Goal: Task Accomplishment & Management: Complete application form

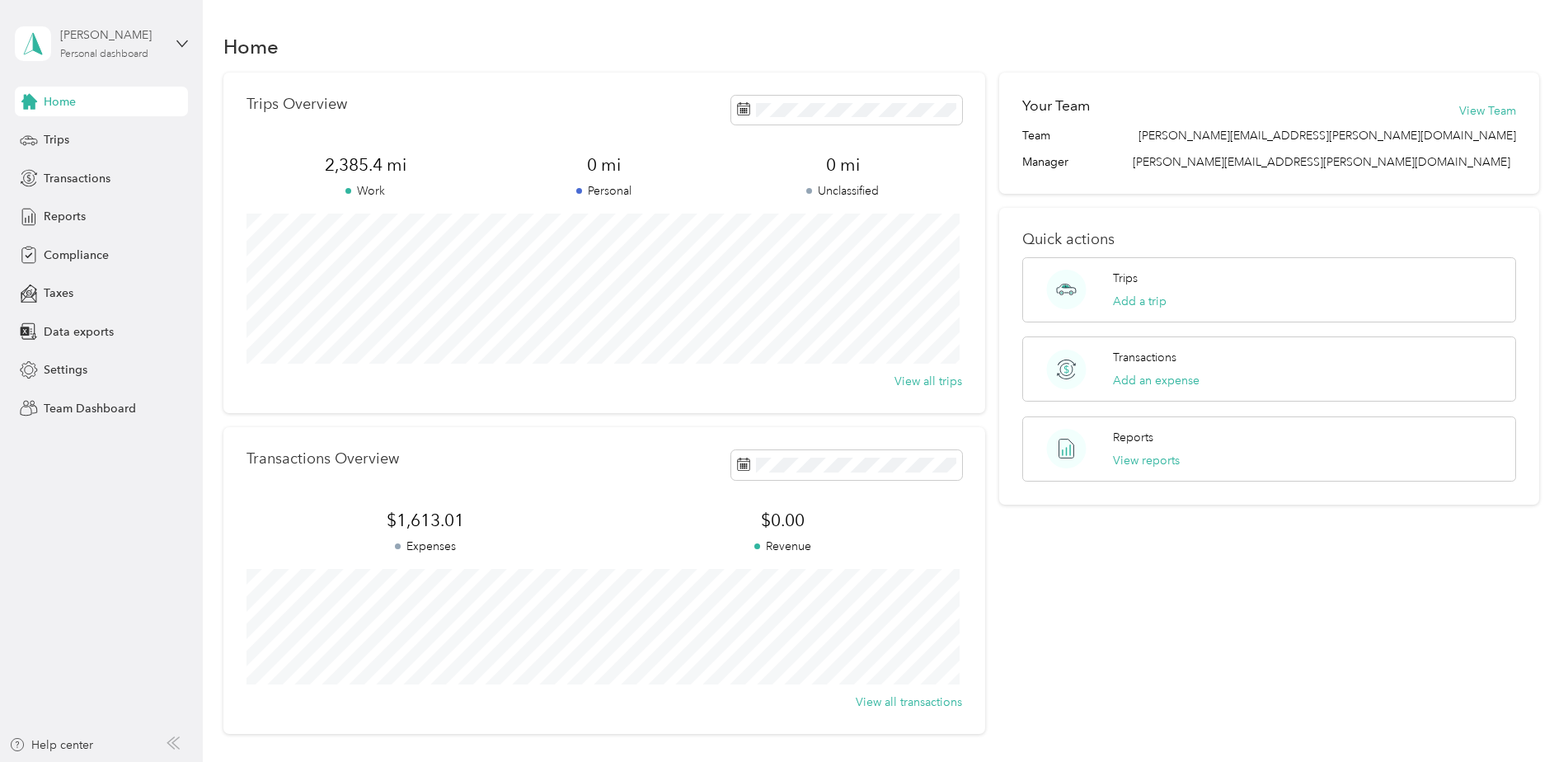
click at [93, 47] on div "[PERSON_NAME] Personal dashboard" at bounding box center [111, 42] width 103 height 33
click at [100, 137] on div "Team dashboard" at bounding box center [73, 135] width 89 height 17
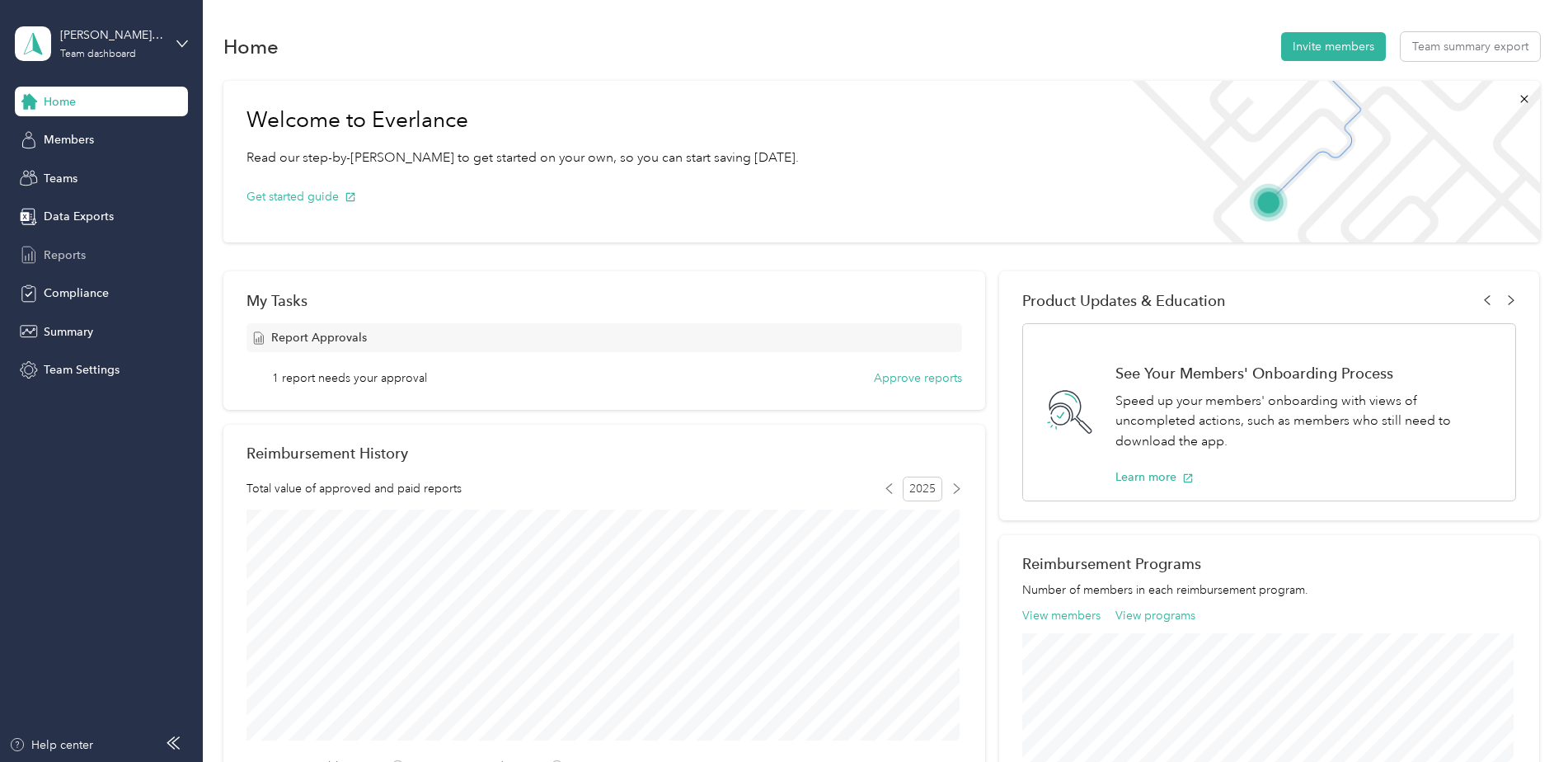
click at [55, 253] on span "Reports" at bounding box center [64, 255] width 42 height 17
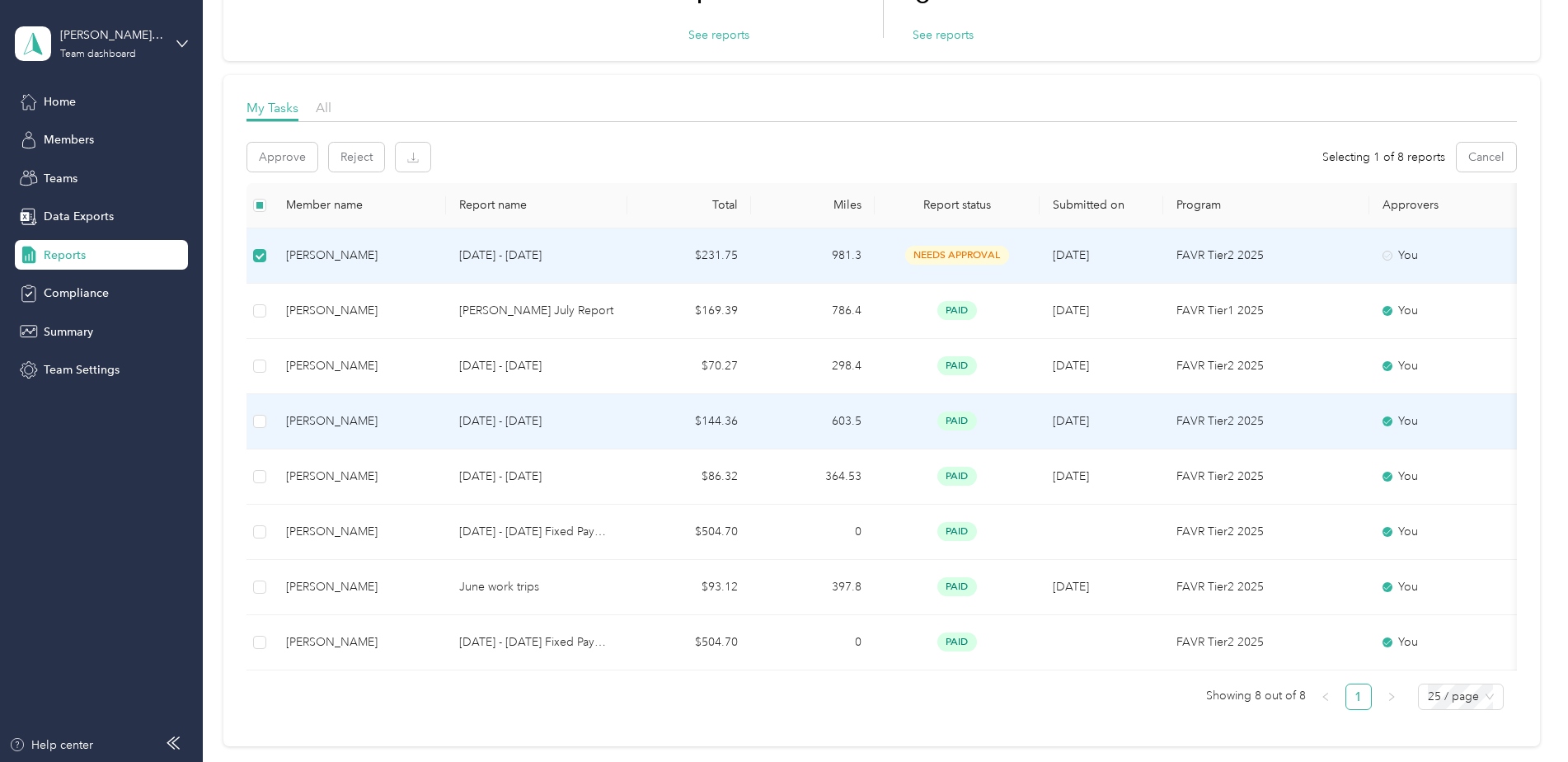
scroll to position [165, 0]
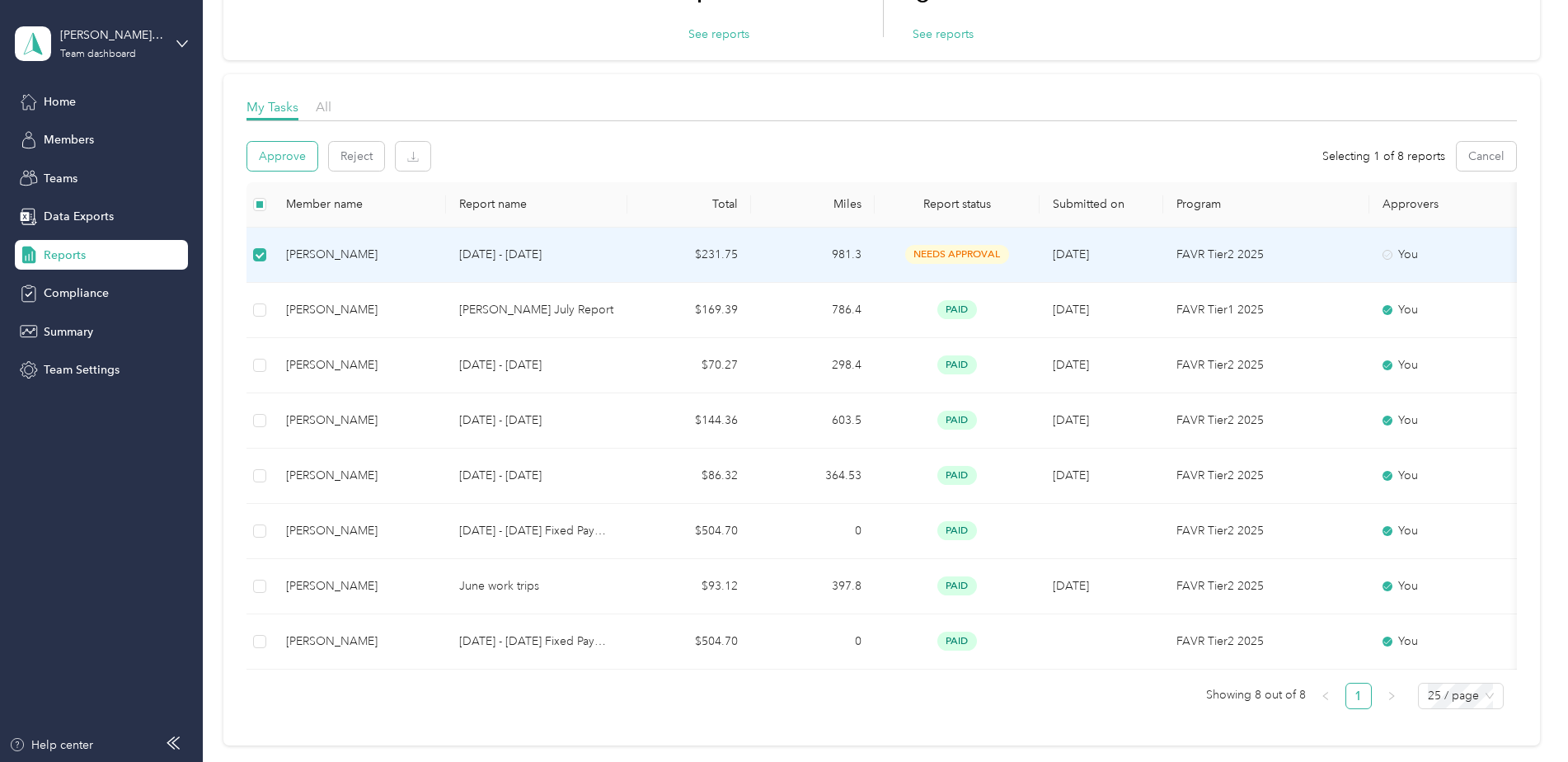
click at [258, 156] on button "Approve" at bounding box center [283, 157] width 70 height 29
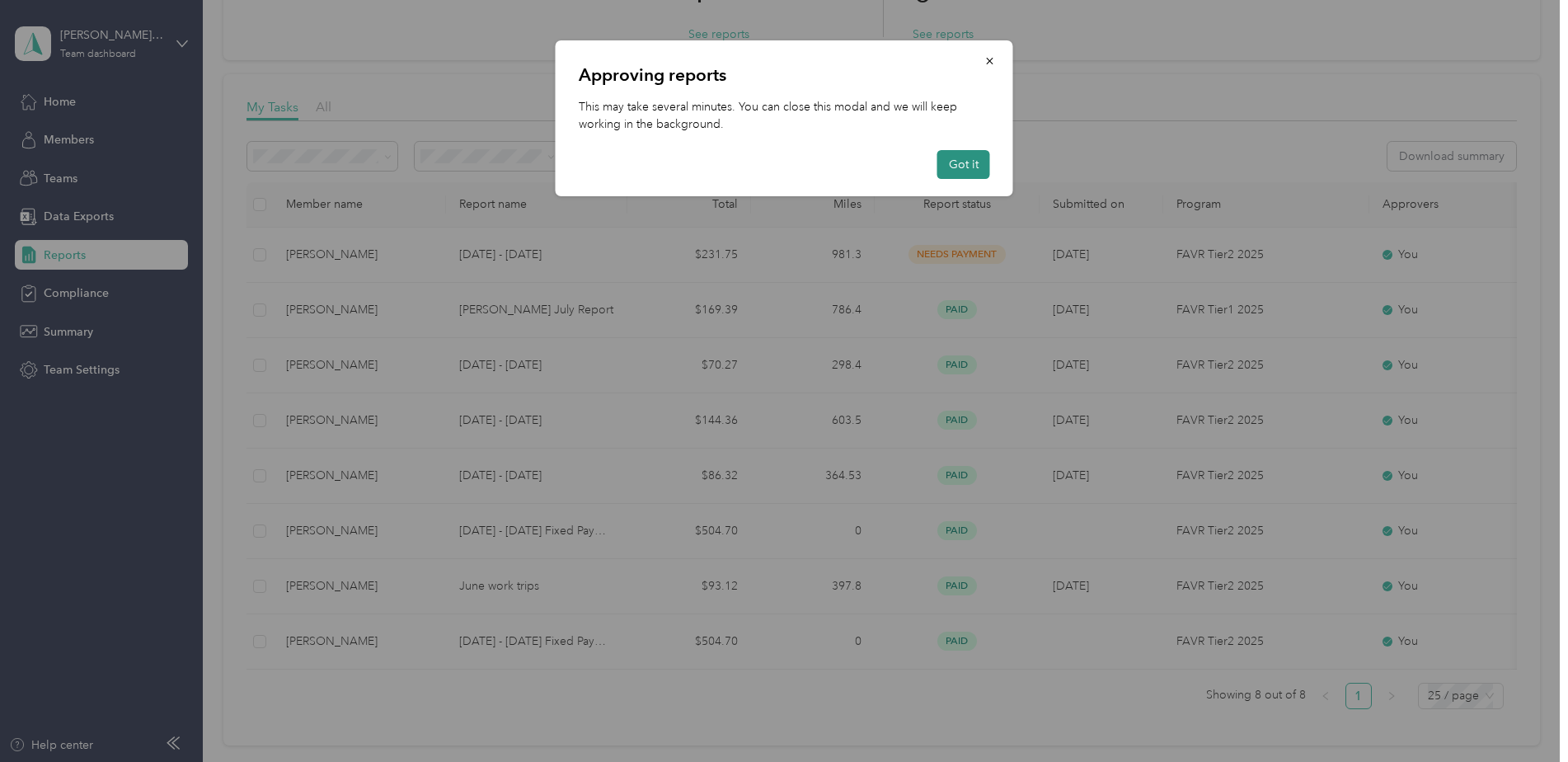
click at [971, 156] on button "Got it" at bounding box center [963, 165] width 53 height 29
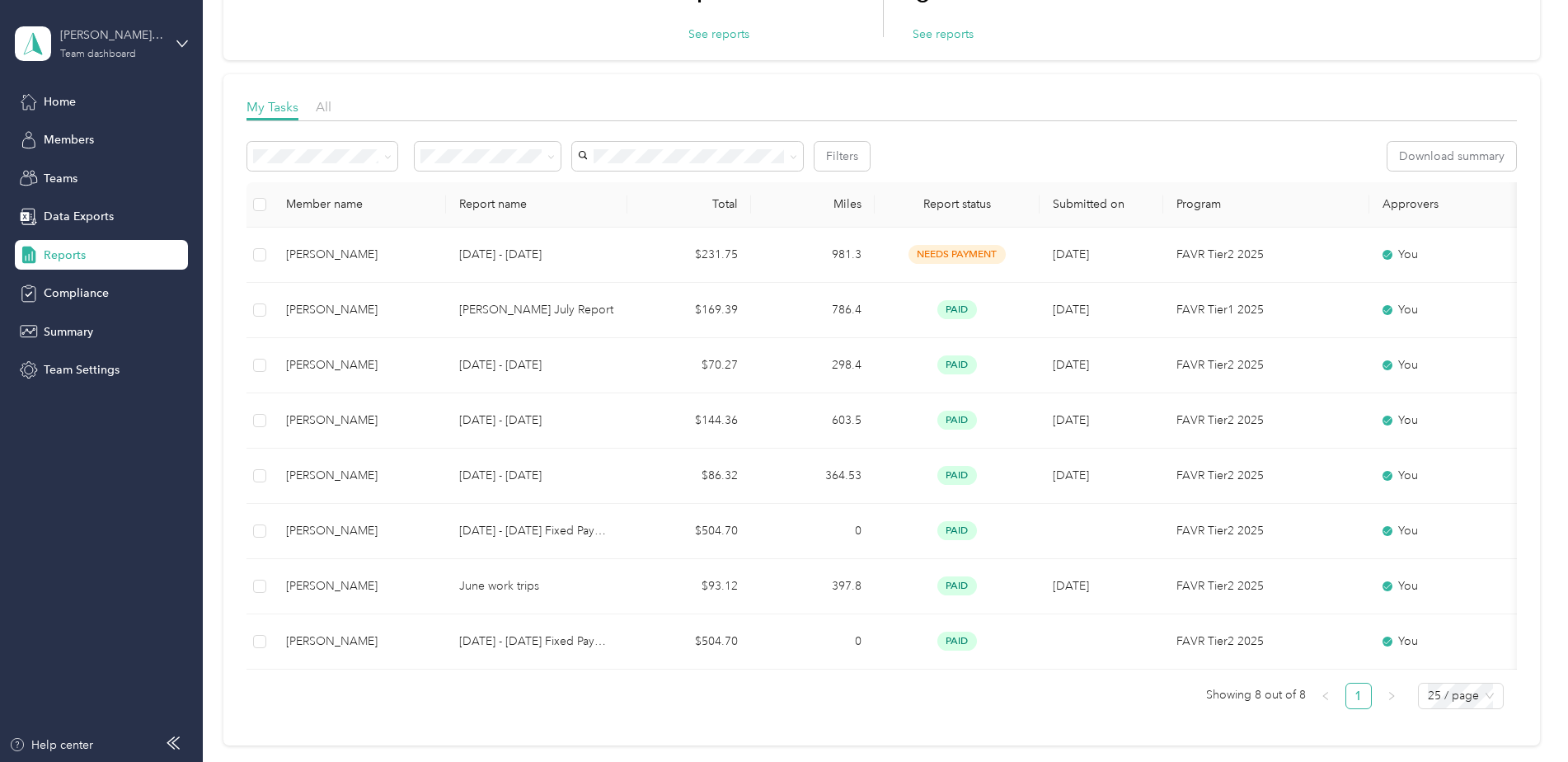
click at [108, 41] on div "[PERSON_NAME][EMAIL_ADDRESS][PERSON_NAME][DOMAIN_NAME]" at bounding box center [111, 34] width 103 height 17
click at [72, 177] on div "Personal dashboard" at bounding box center [281, 165] width 511 height 29
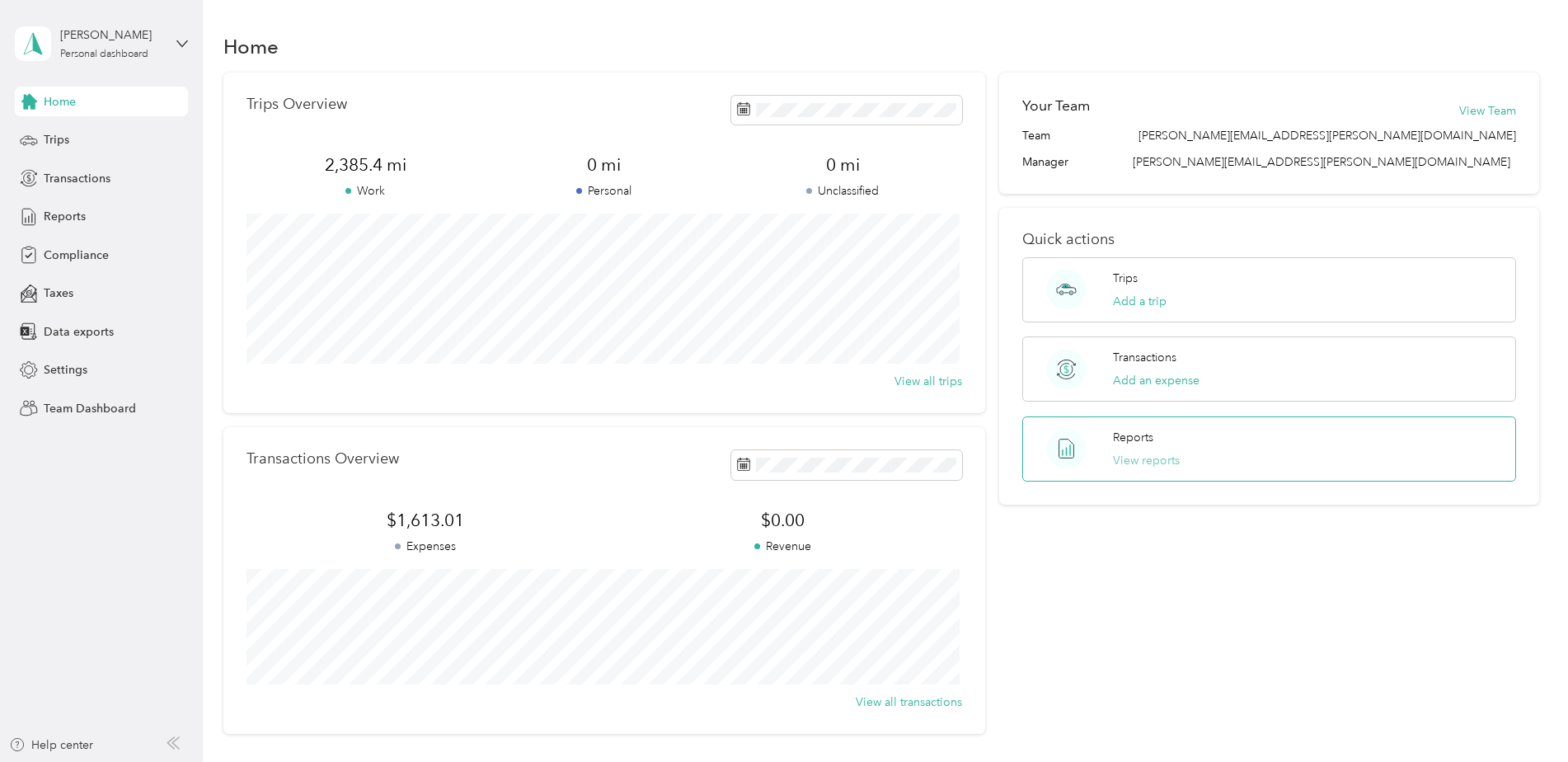
click at [1140, 461] on button "View reports" at bounding box center [1146, 460] width 67 height 17
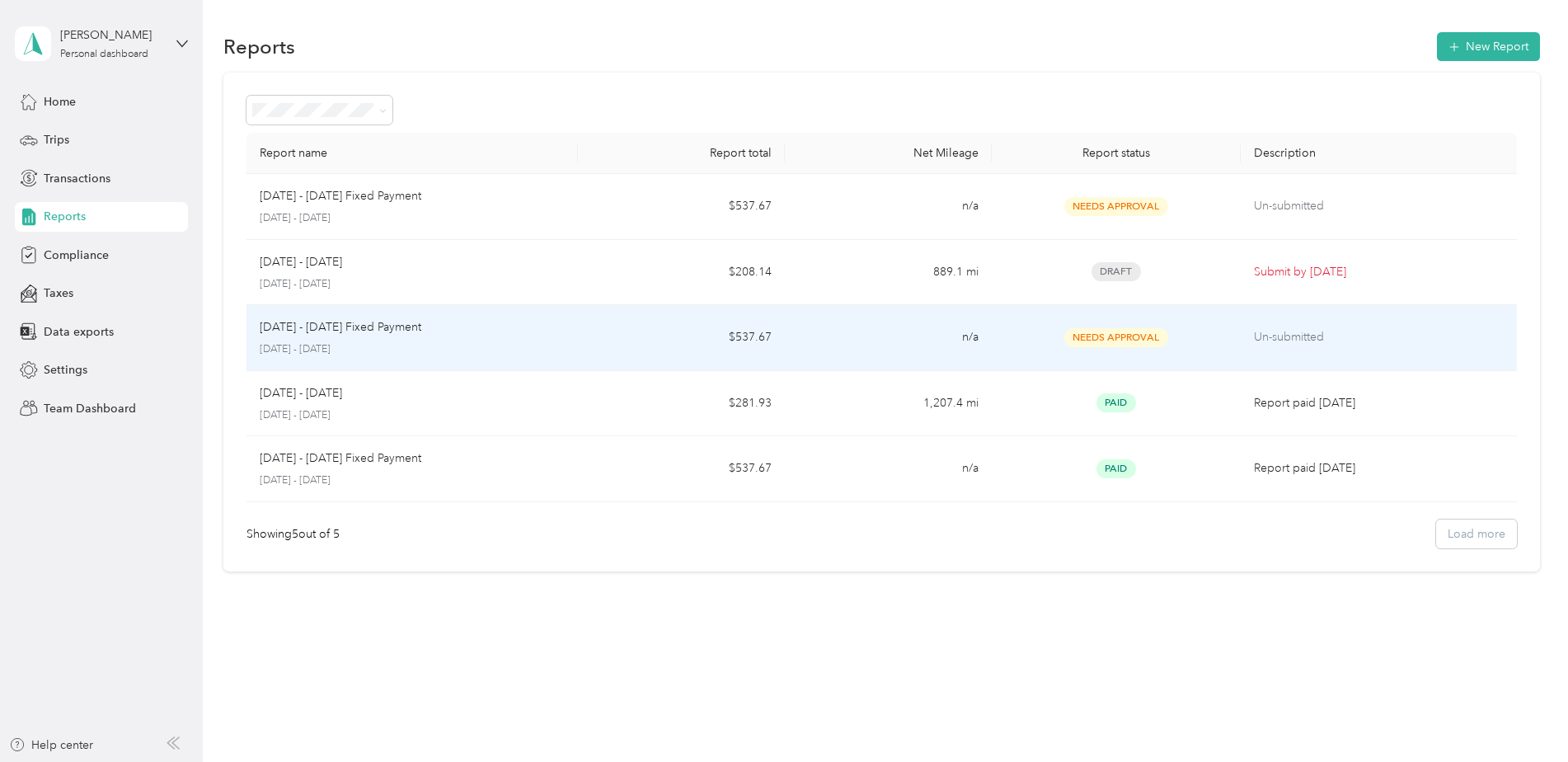
click at [344, 338] on div "[DATE] - [DATE] Fixed Payment [DATE] - [DATE]" at bounding box center [411, 337] width 305 height 38
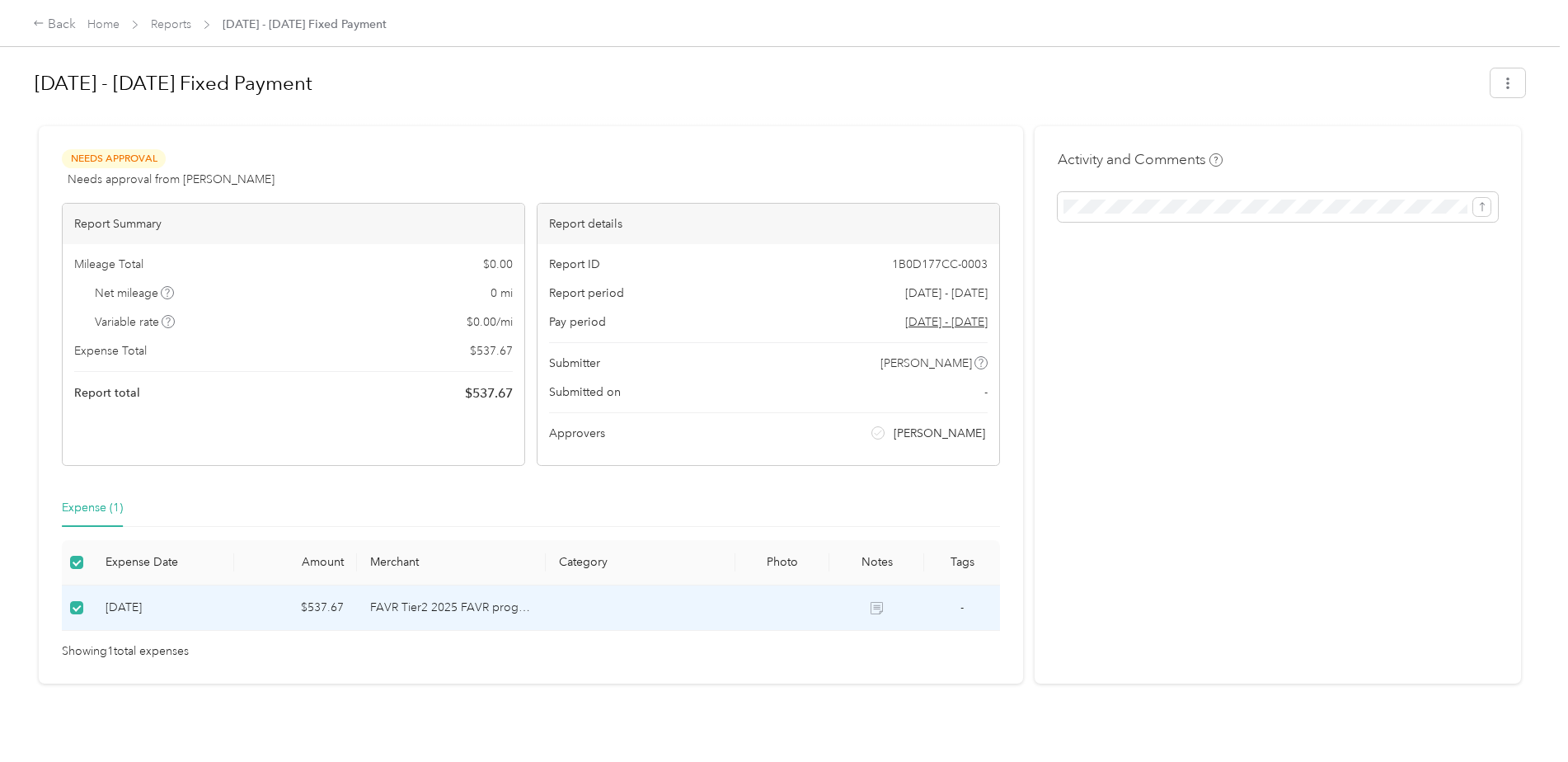
click at [405, 605] on td "FAVR Tier2 2025 FAVR program" at bounding box center [451, 607] width 189 height 46
click at [1442, 600] on div "Activity and Comments" at bounding box center [1278, 404] width 487 height 557
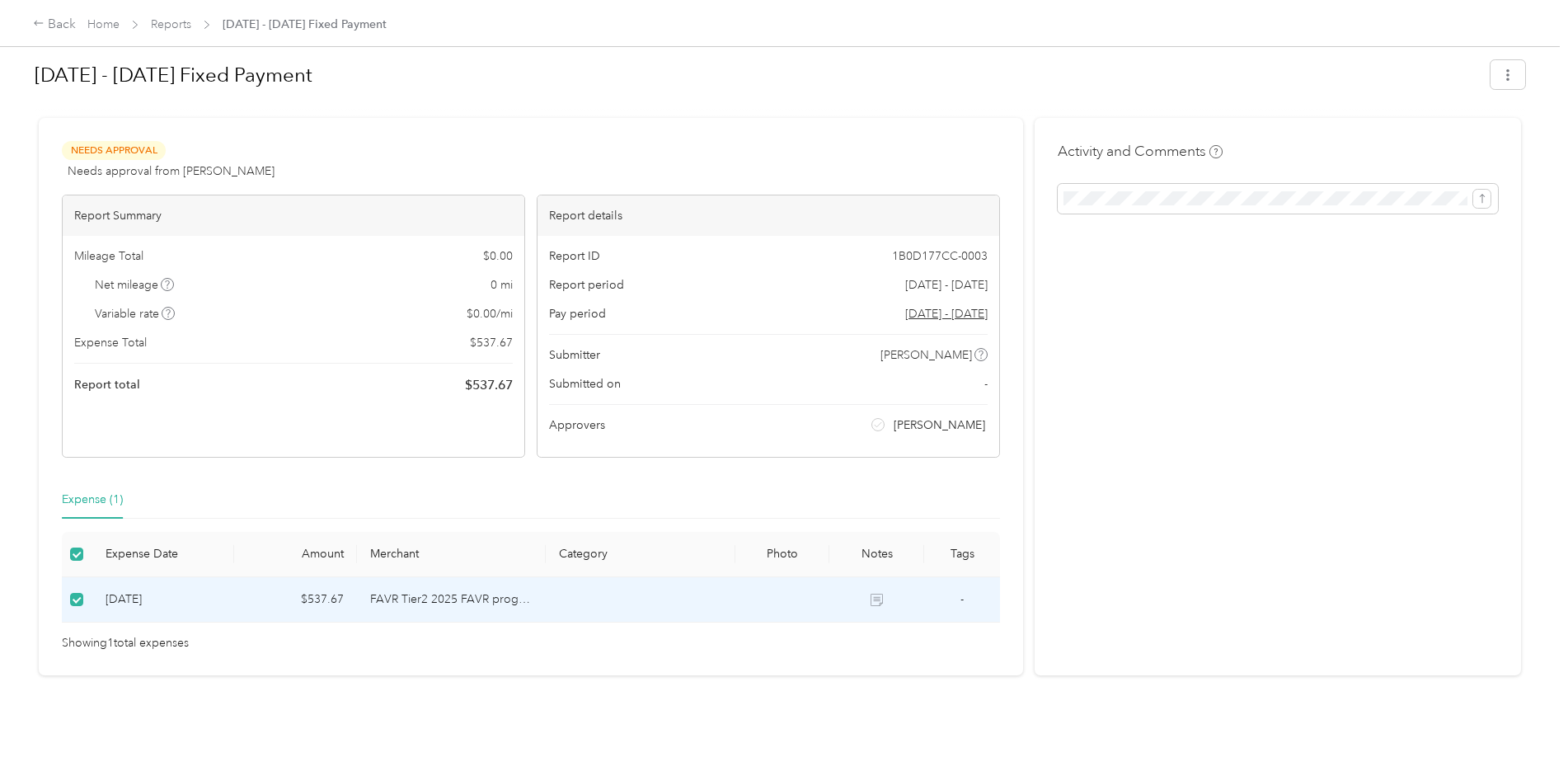
scroll to position [21, 0]
click at [1481, 193] on icon "submit" at bounding box center [1482, 199] width 12 height 12
click at [1343, 332] on div "Activity and Comments Comment must not be blank" at bounding box center [1278, 396] width 487 height 557
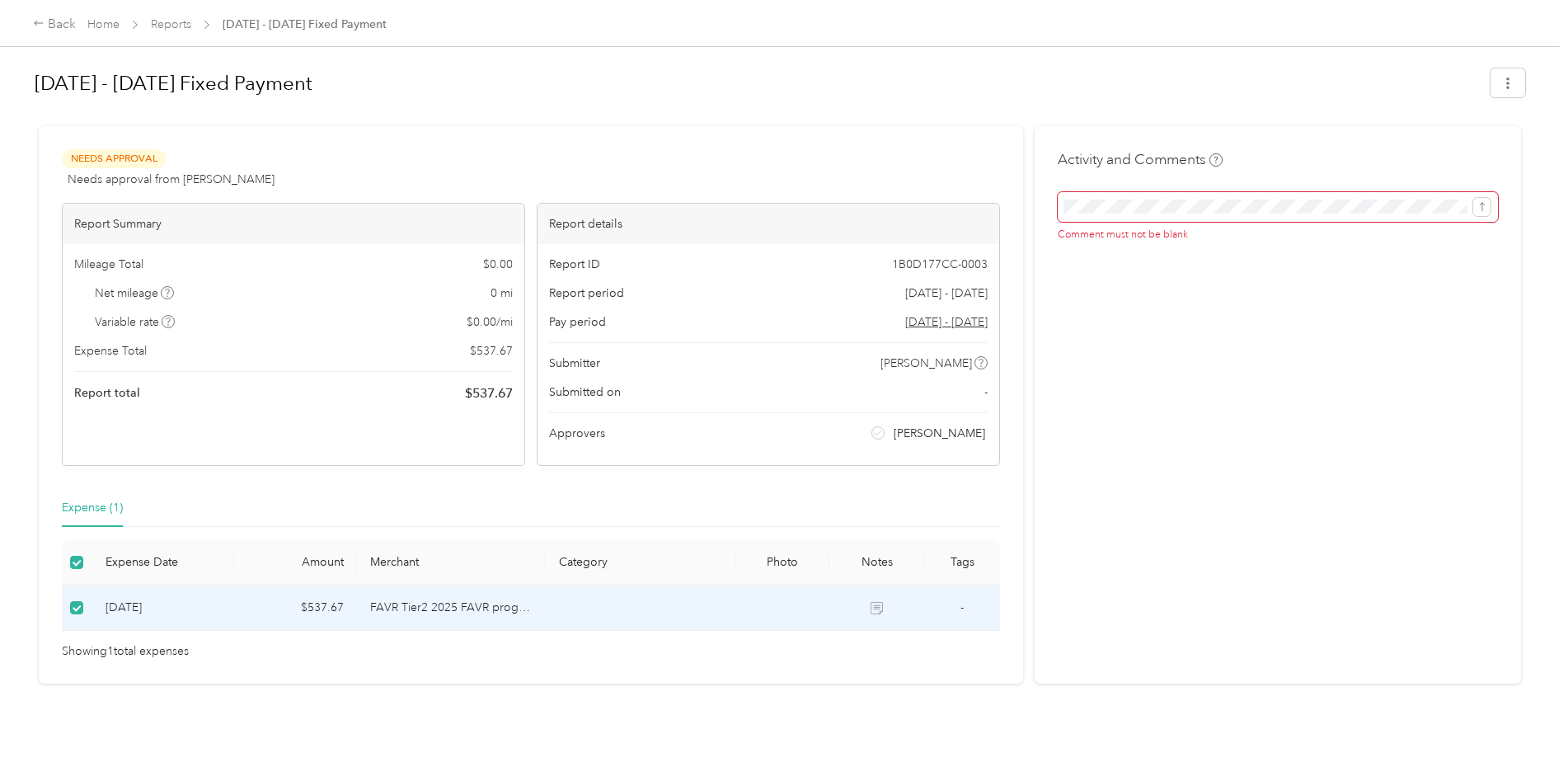
click at [370, 162] on div "Needs Approval Needs approval from [PERSON_NAME] View activity & comments" at bounding box center [530, 169] width 938 height 39
click at [121, 154] on span "Needs Approval" at bounding box center [114, 158] width 104 height 19
click at [47, 22] on div "Back" at bounding box center [55, 25] width 43 height 20
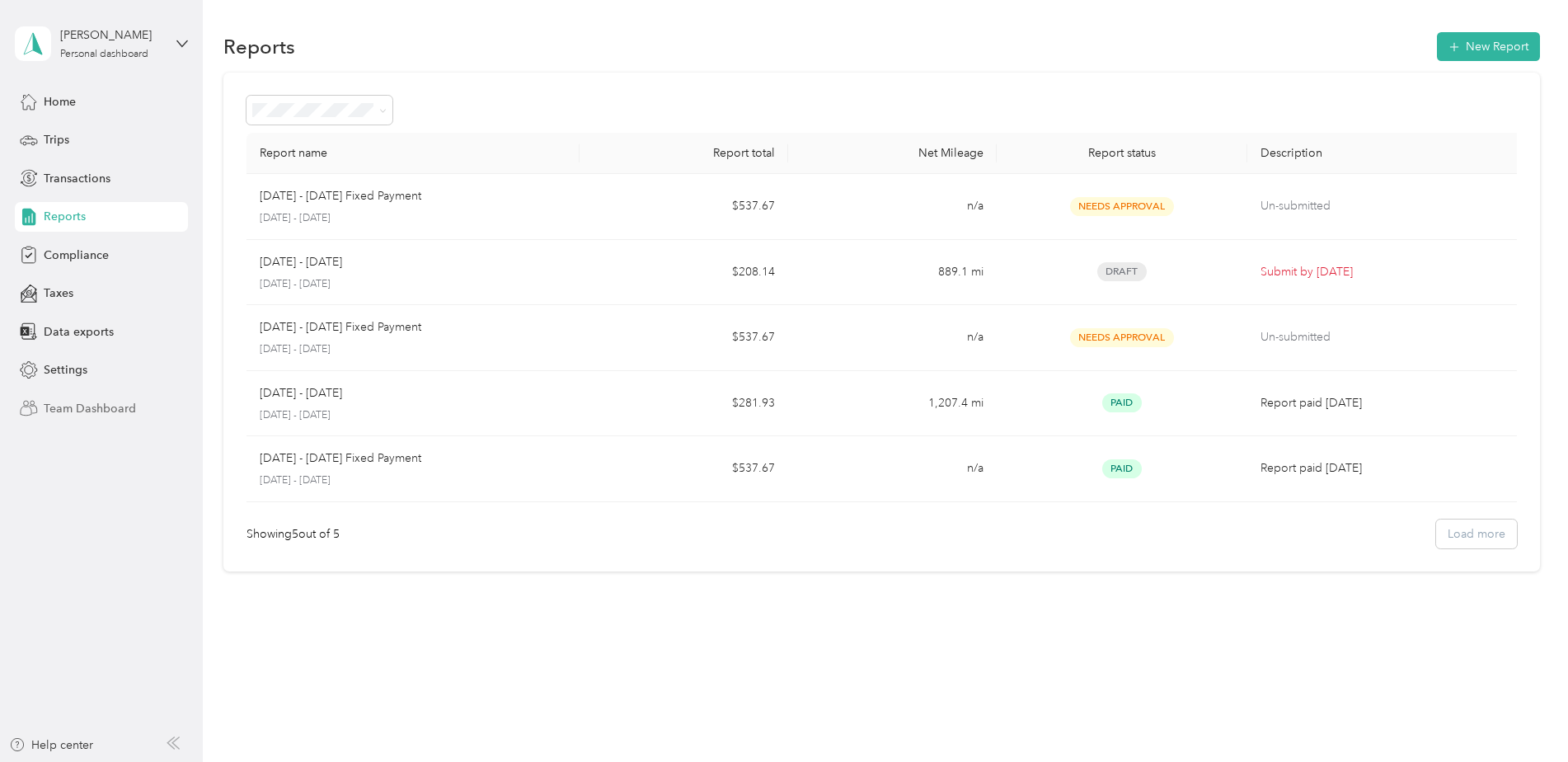
click at [77, 408] on span "Team Dashboard" at bounding box center [89, 408] width 92 height 17
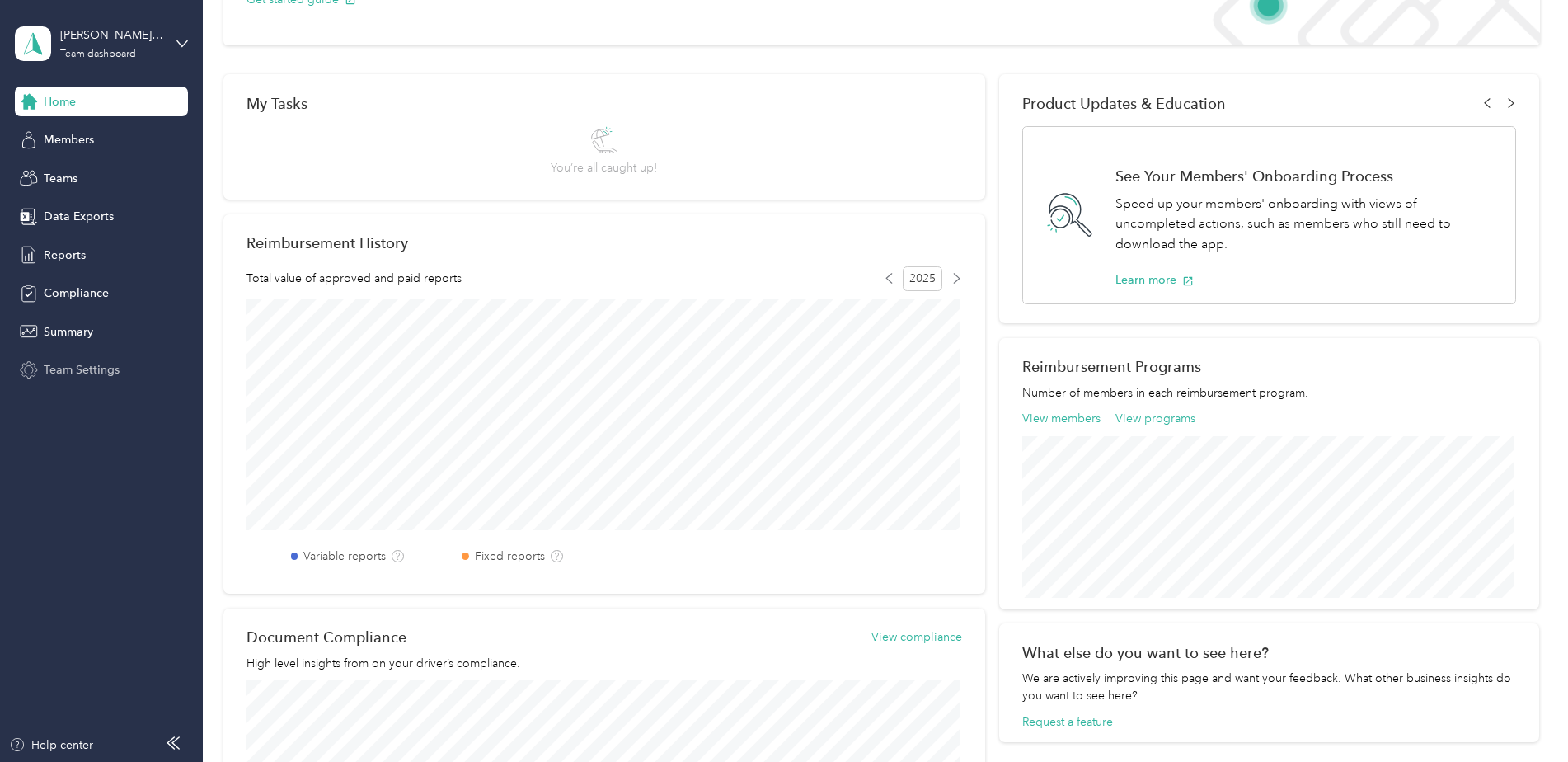
scroll to position [195, 0]
click at [74, 331] on span "Summary" at bounding box center [68, 331] width 49 height 17
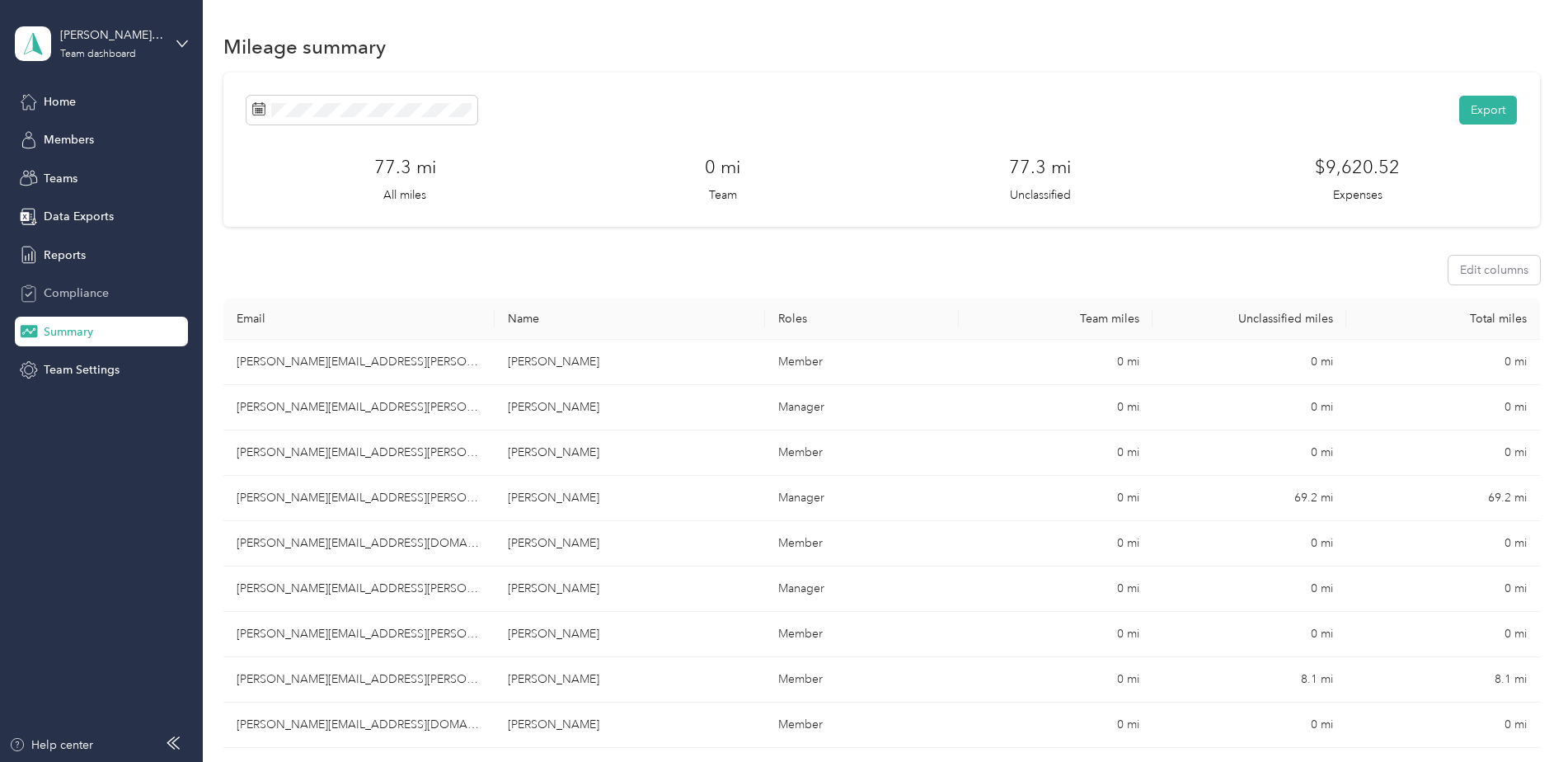
click at [61, 300] on span "Compliance" at bounding box center [76, 292] width 65 height 17
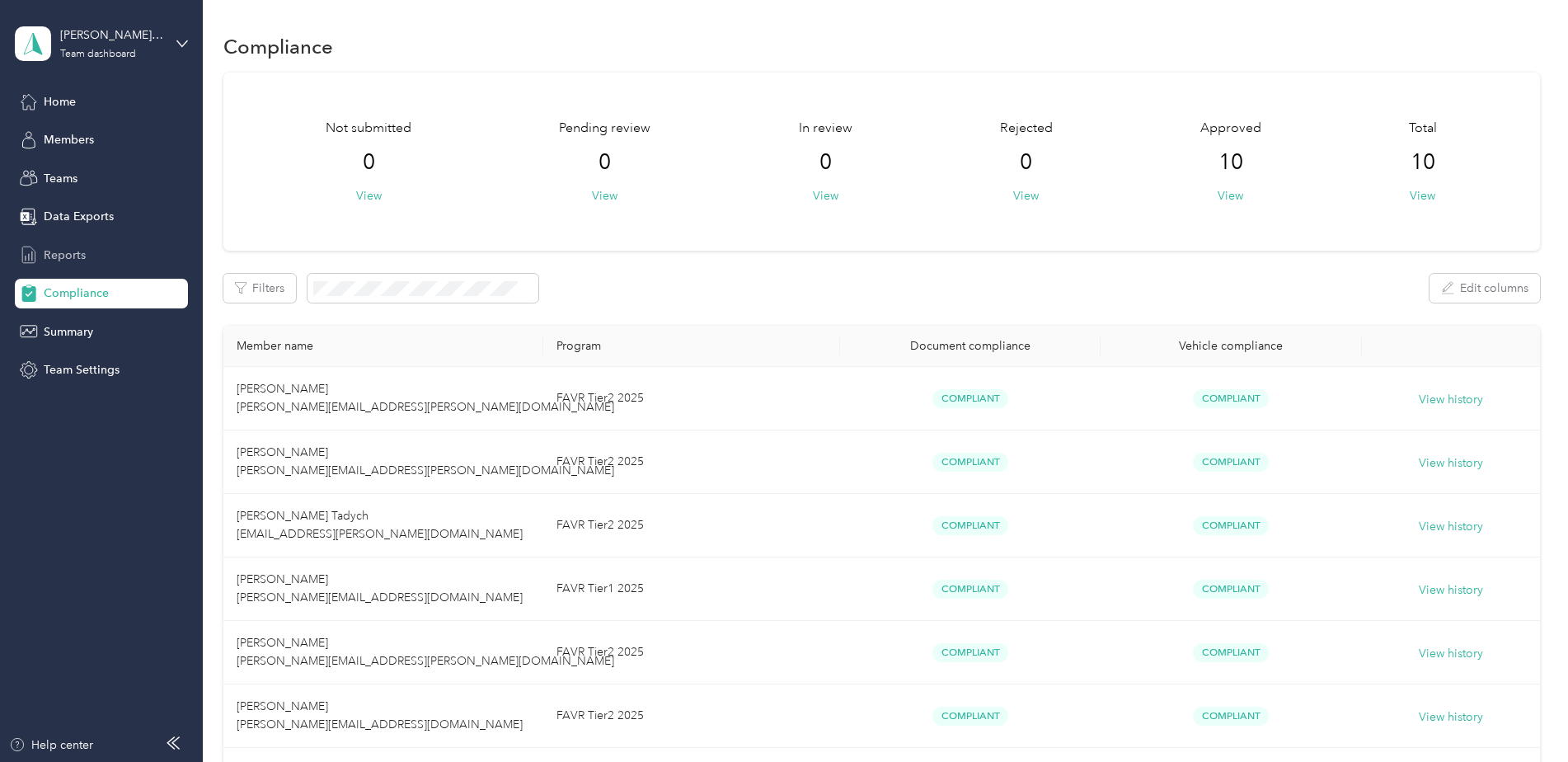
click at [65, 258] on span "Reports" at bounding box center [64, 255] width 42 height 17
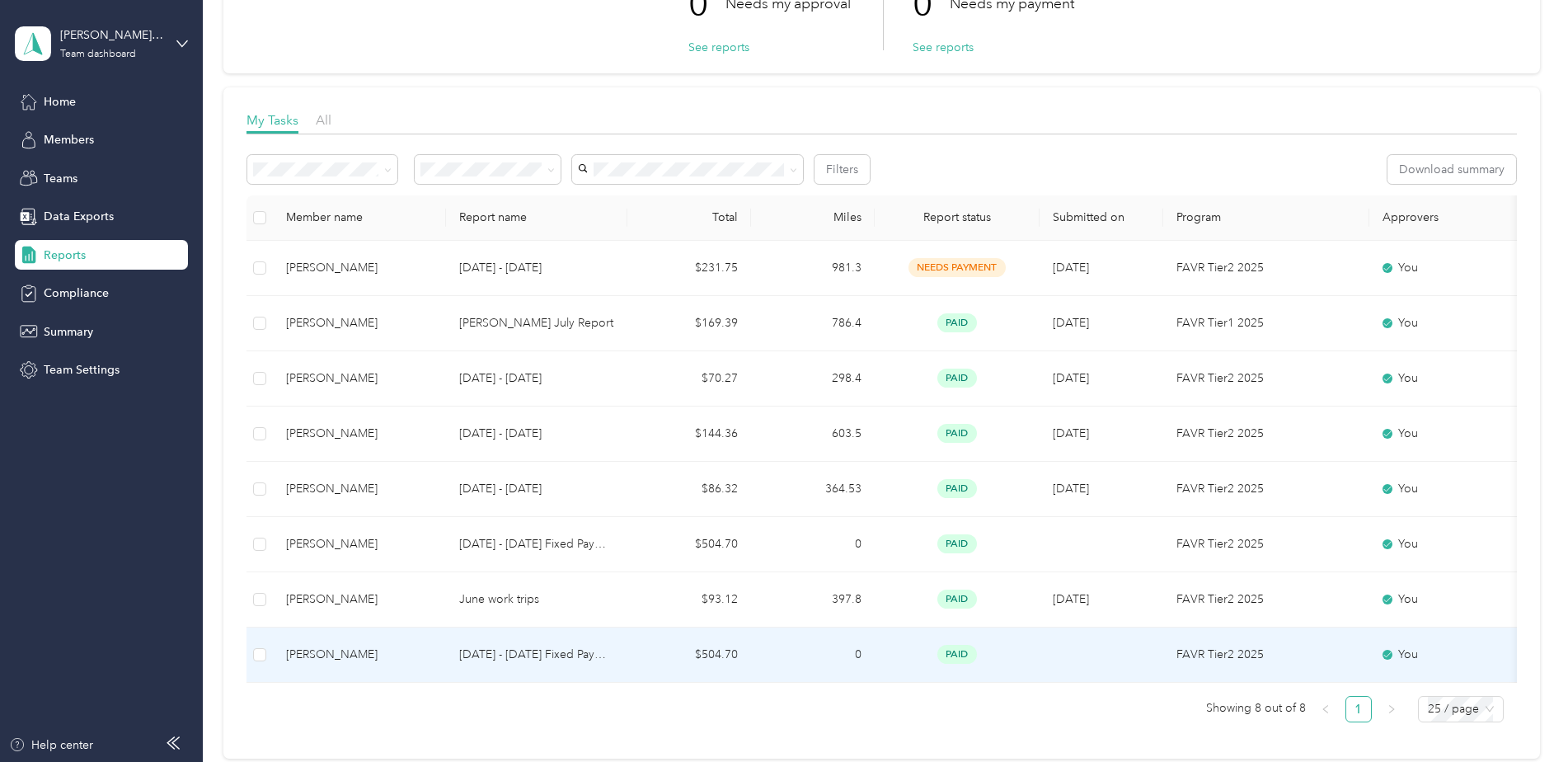
scroll to position [83, 0]
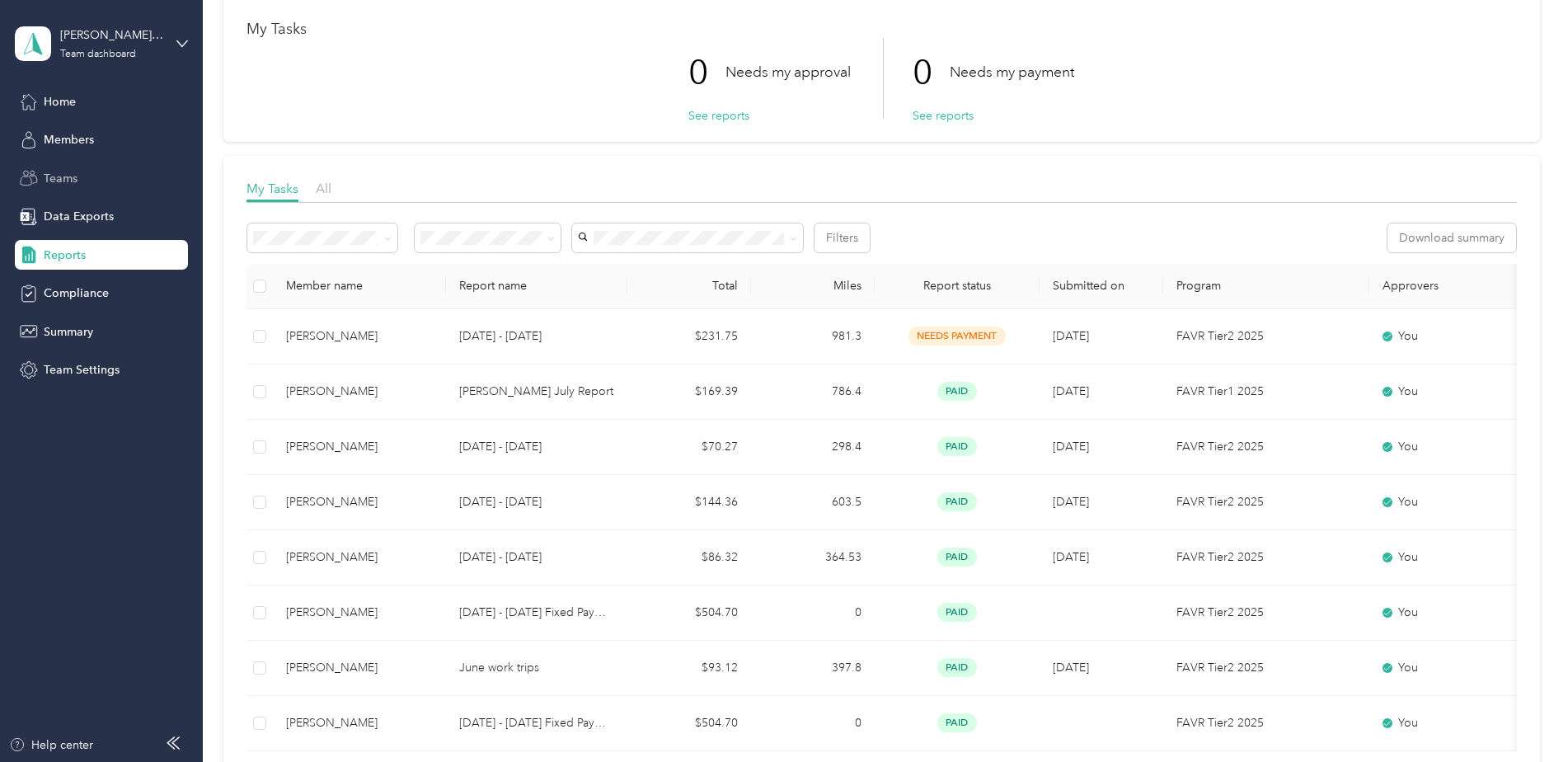
click at [60, 181] on span "Teams" at bounding box center [61, 178] width 34 height 17
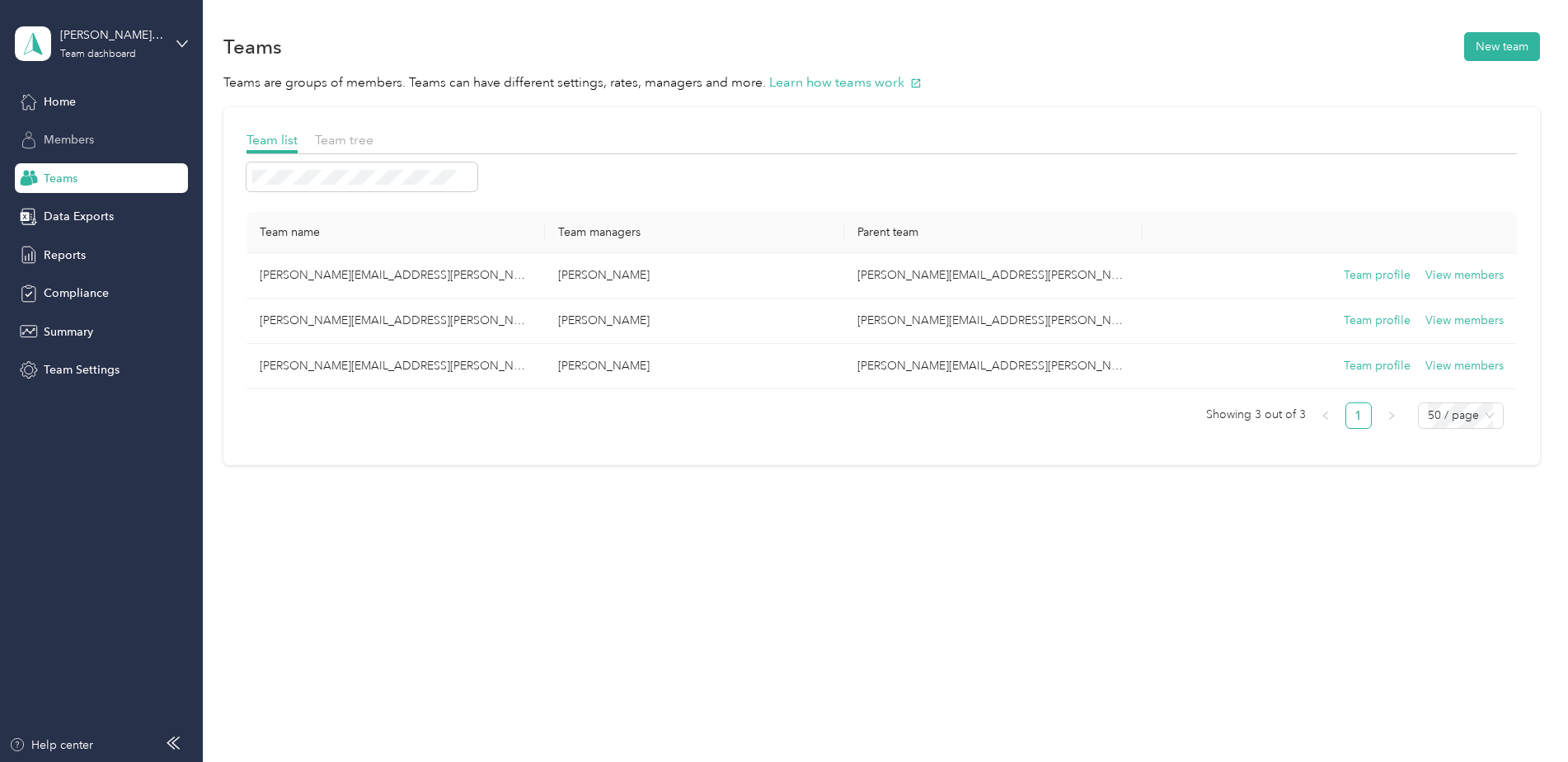
click at [72, 139] on span "Members" at bounding box center [69, 140] width 50 height 17
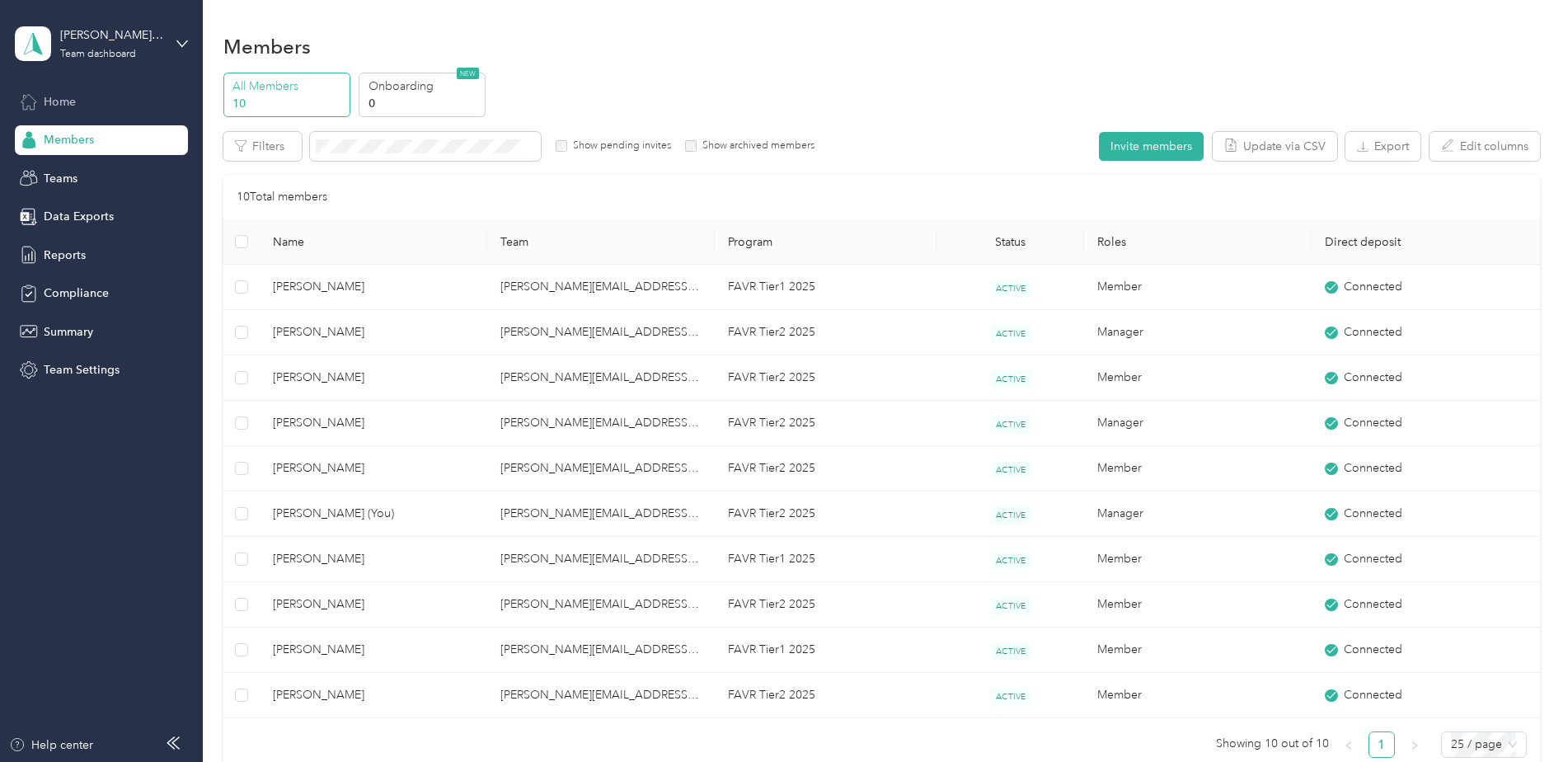
click at [56, 106] on span "Home" at bounding box center [60, 101] width 32 height 17
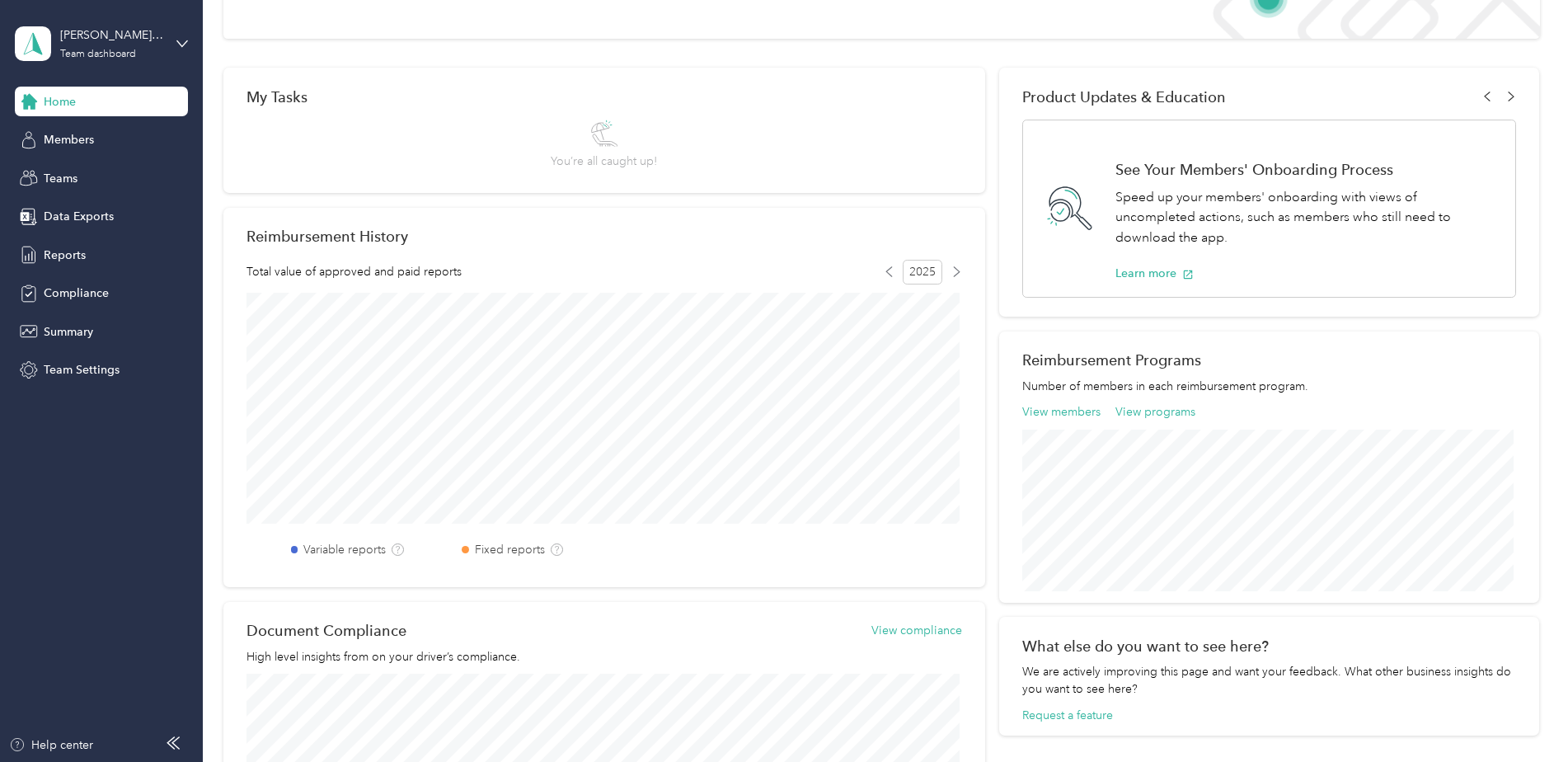
scroll to position [195, 0]
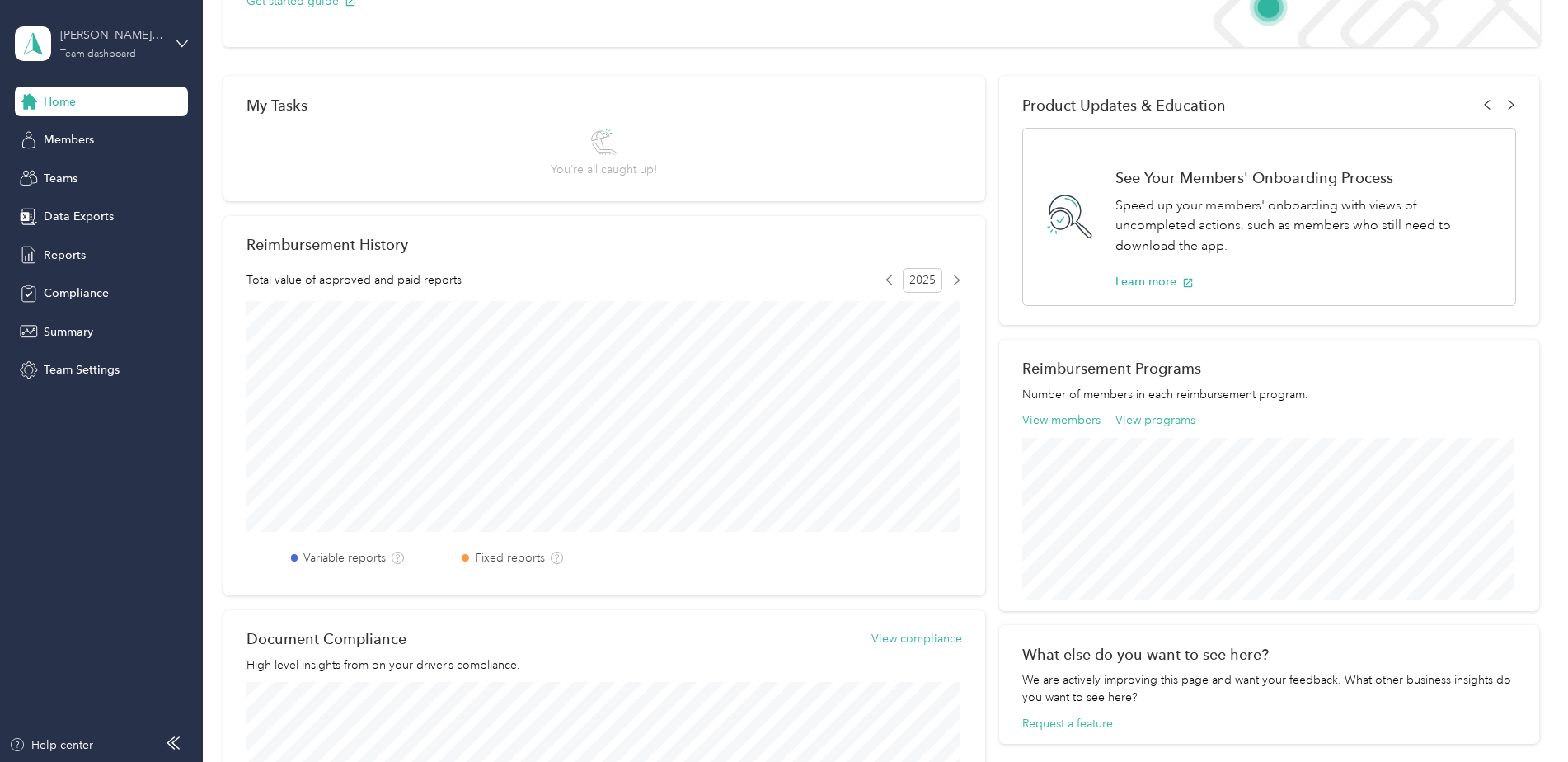
click at [79, 47] on div "[PERSON_NAME][EMAIL_ADDRESS][PERSON_NAME][DOMAIN_NAME] Team dashboard" at bounding box center [111, 42] width 103 height 33
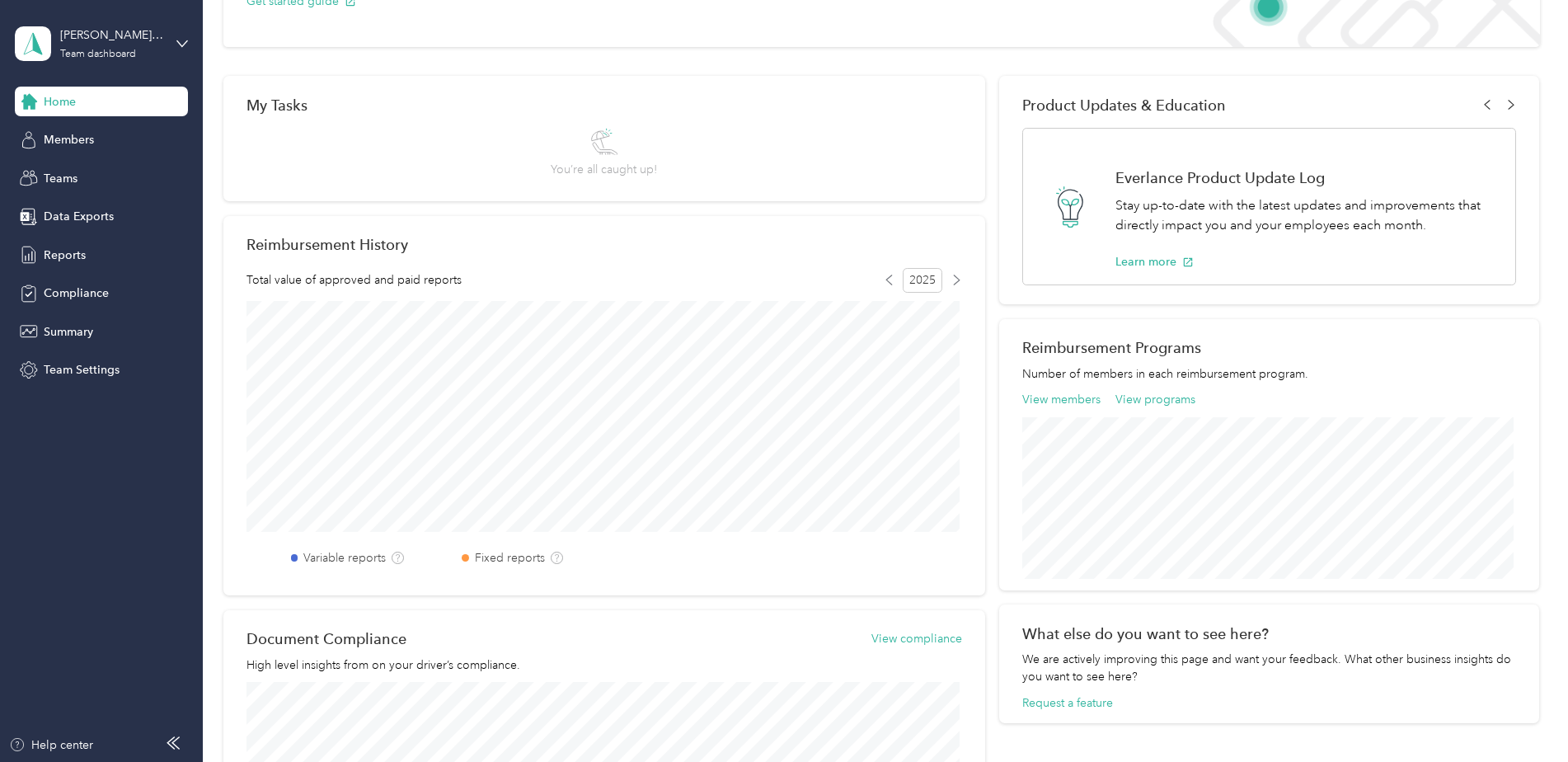
click at [129, 168] on div "Personal dashboard" at bounding box center [81, 172] width 104 height 17
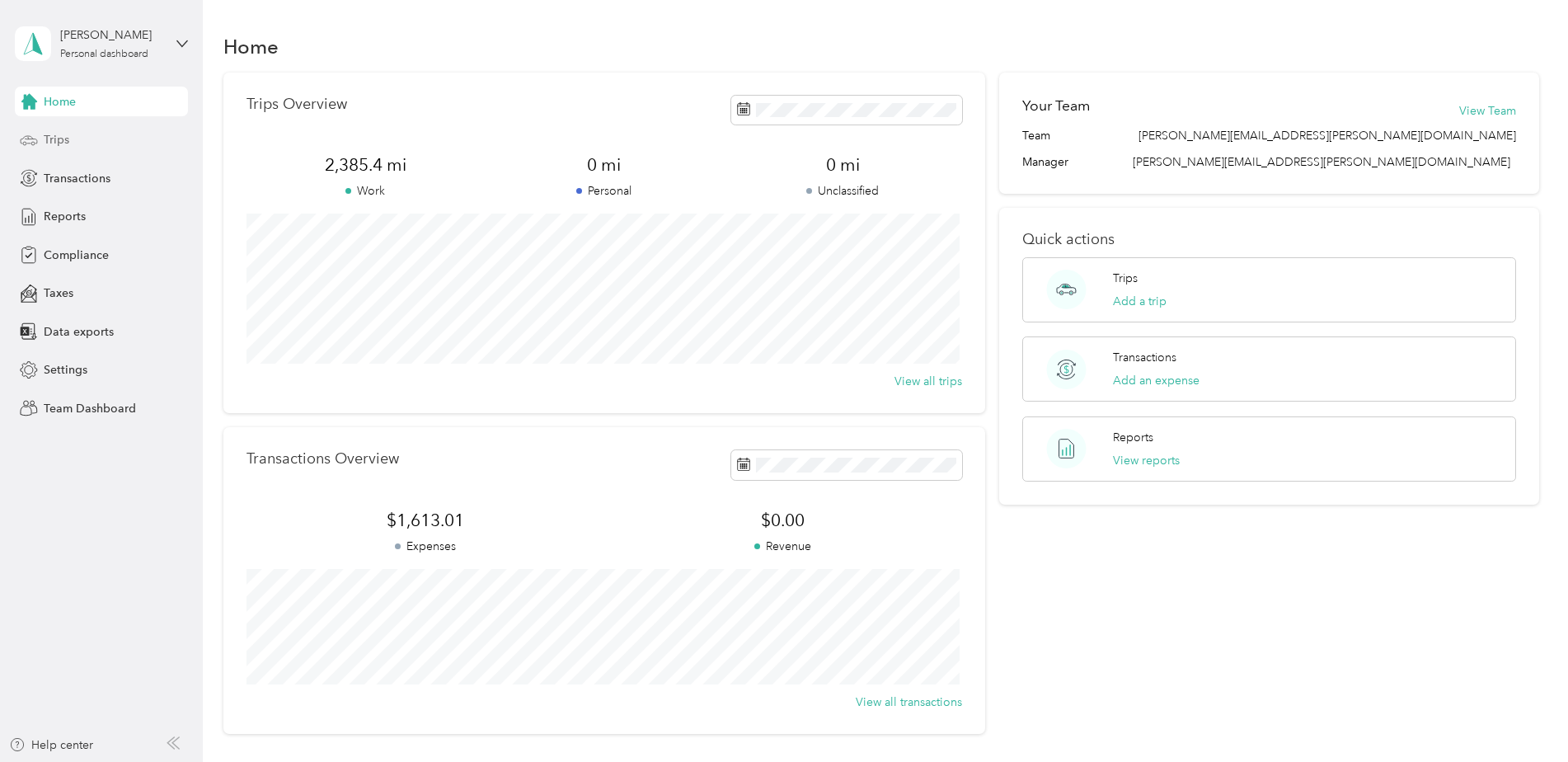
click at [55, 141] on span "Trips" at bounding box center [56, 140] width 26 height 17
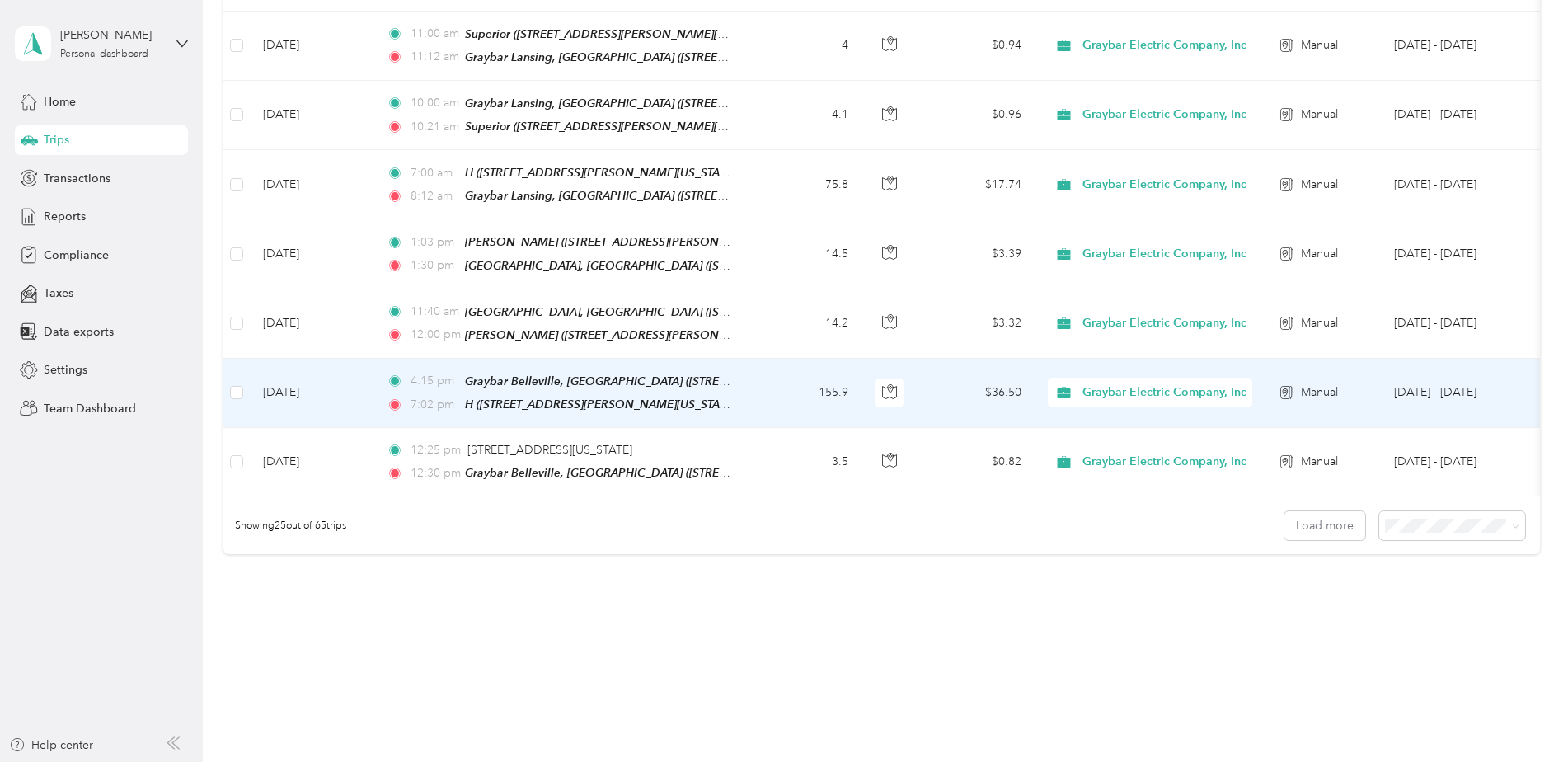
scroll to position [850, 0]
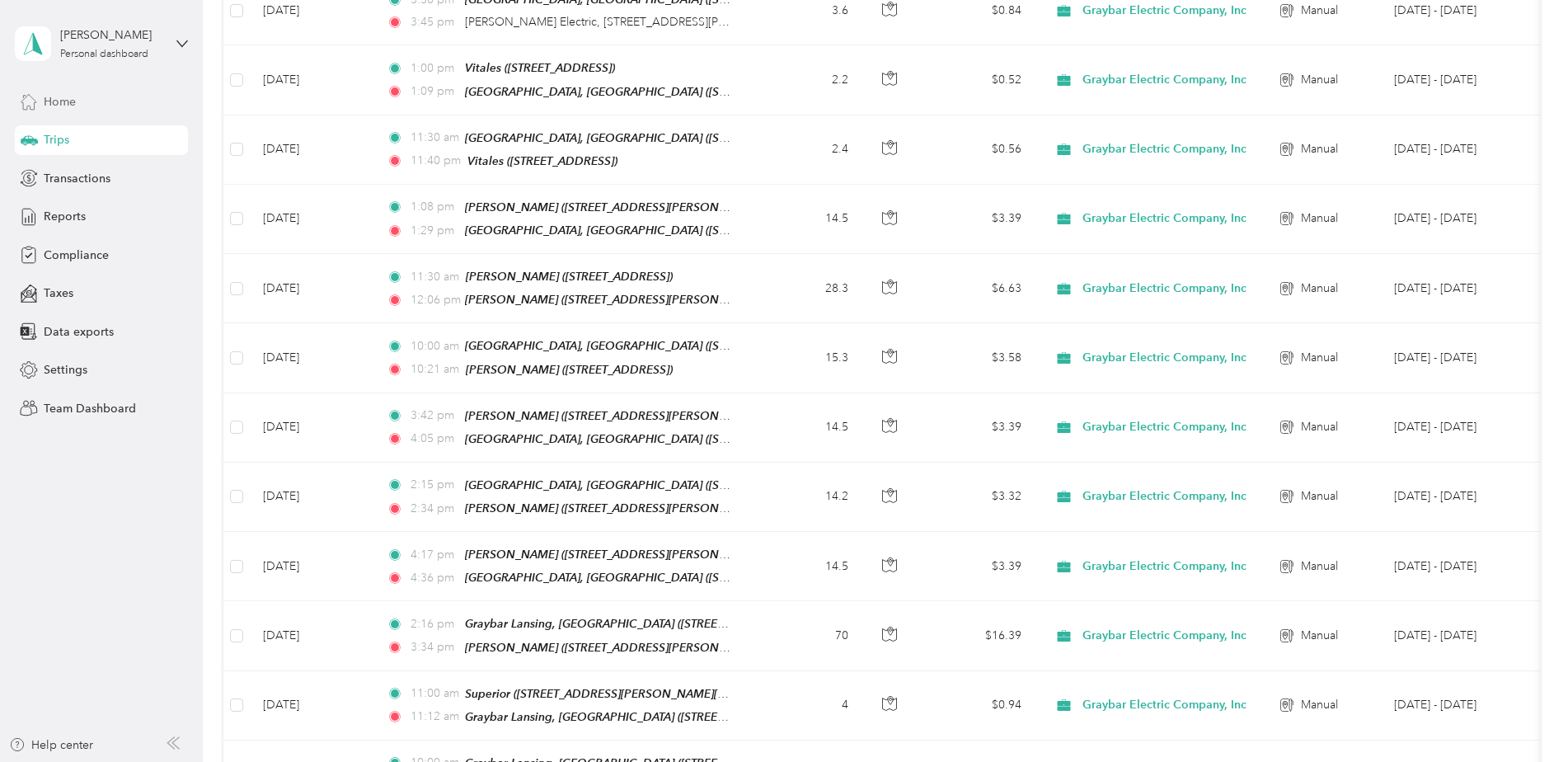
click at [79, 105] on div "Home" at bounding box center [102, 101] width 174 height 30
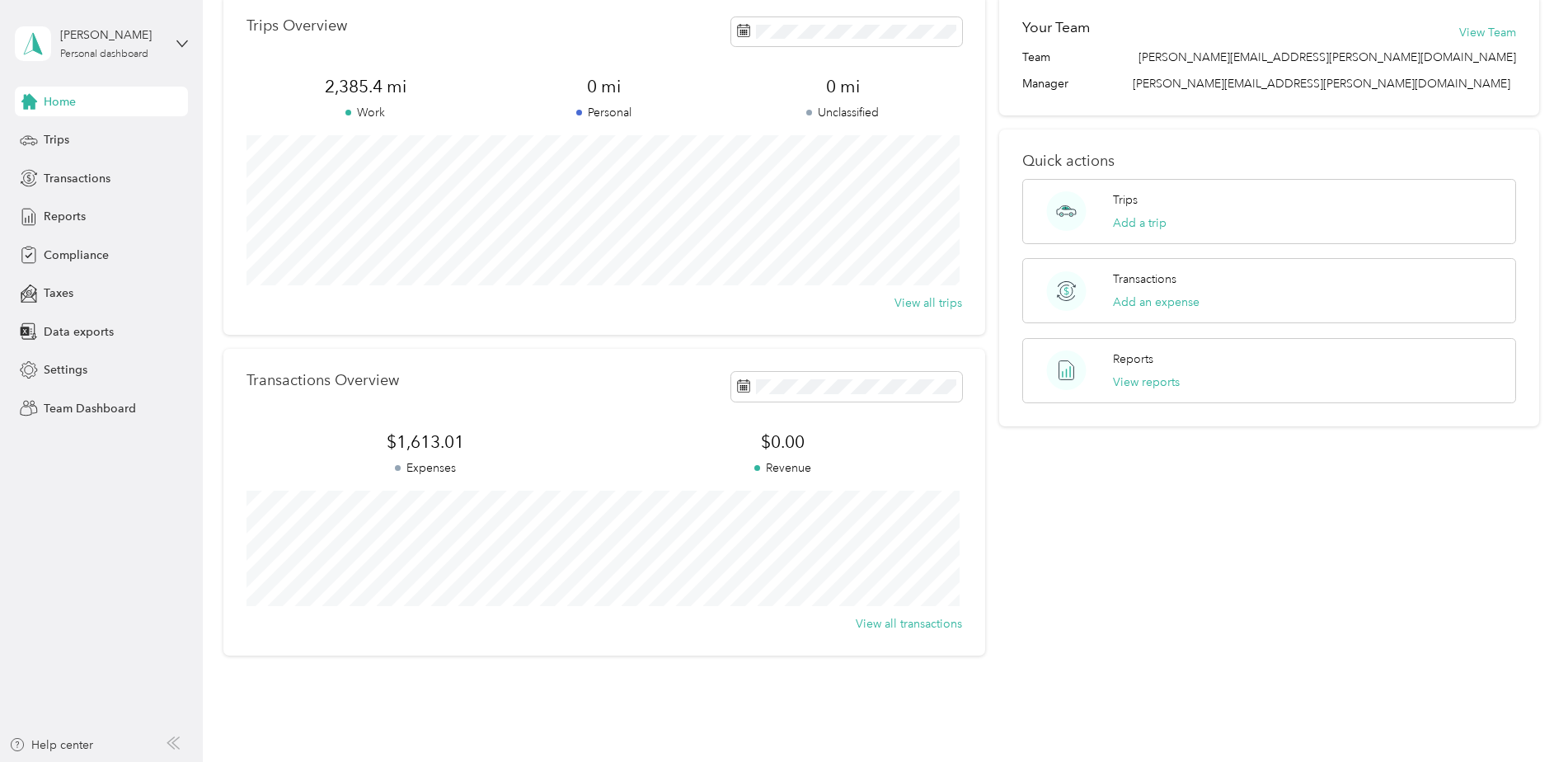
scroll to position [142, 0]
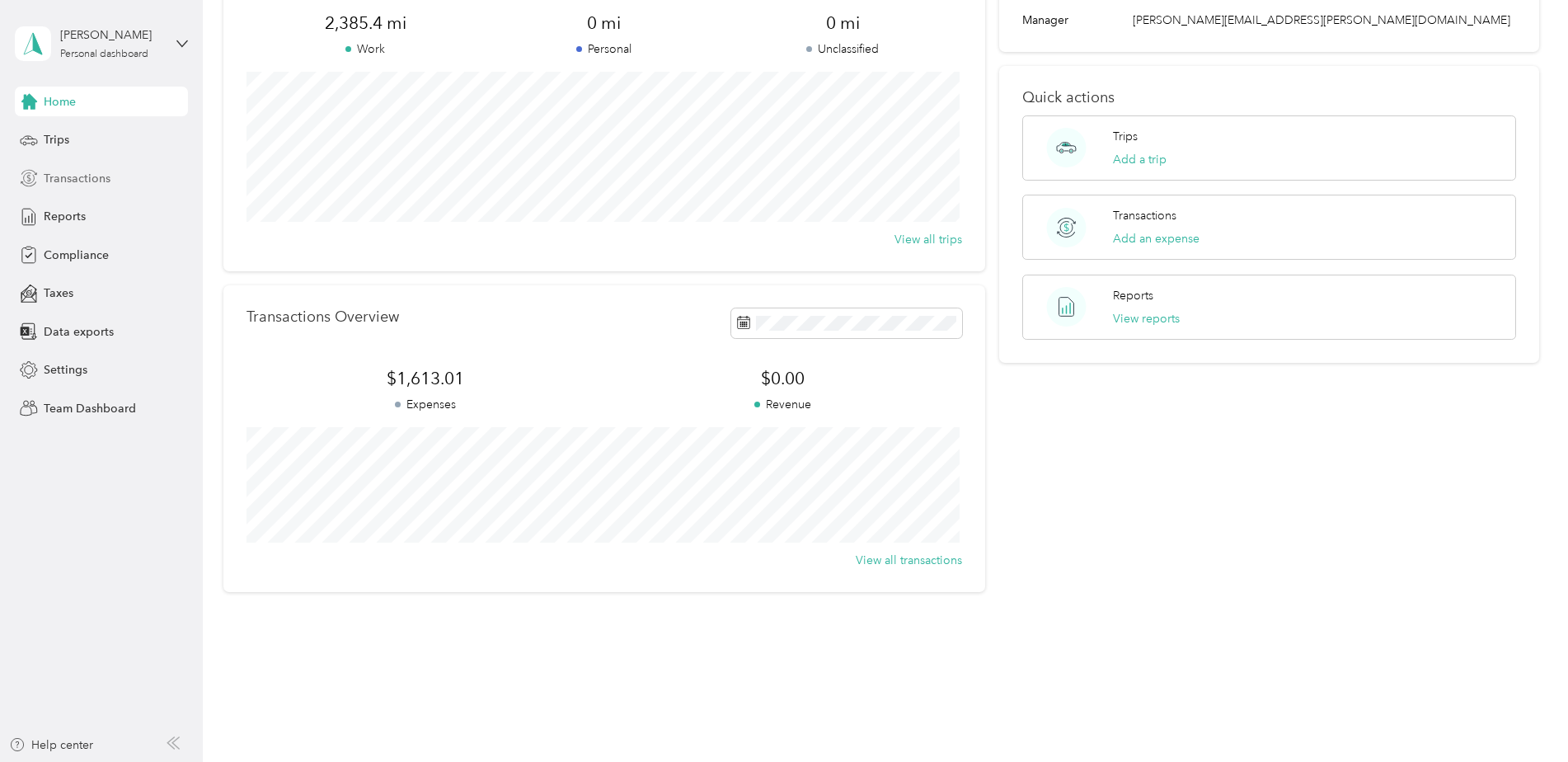
click at [82, 181] on span "Transactions" at bounding box center [77, 178] width 67 height 17
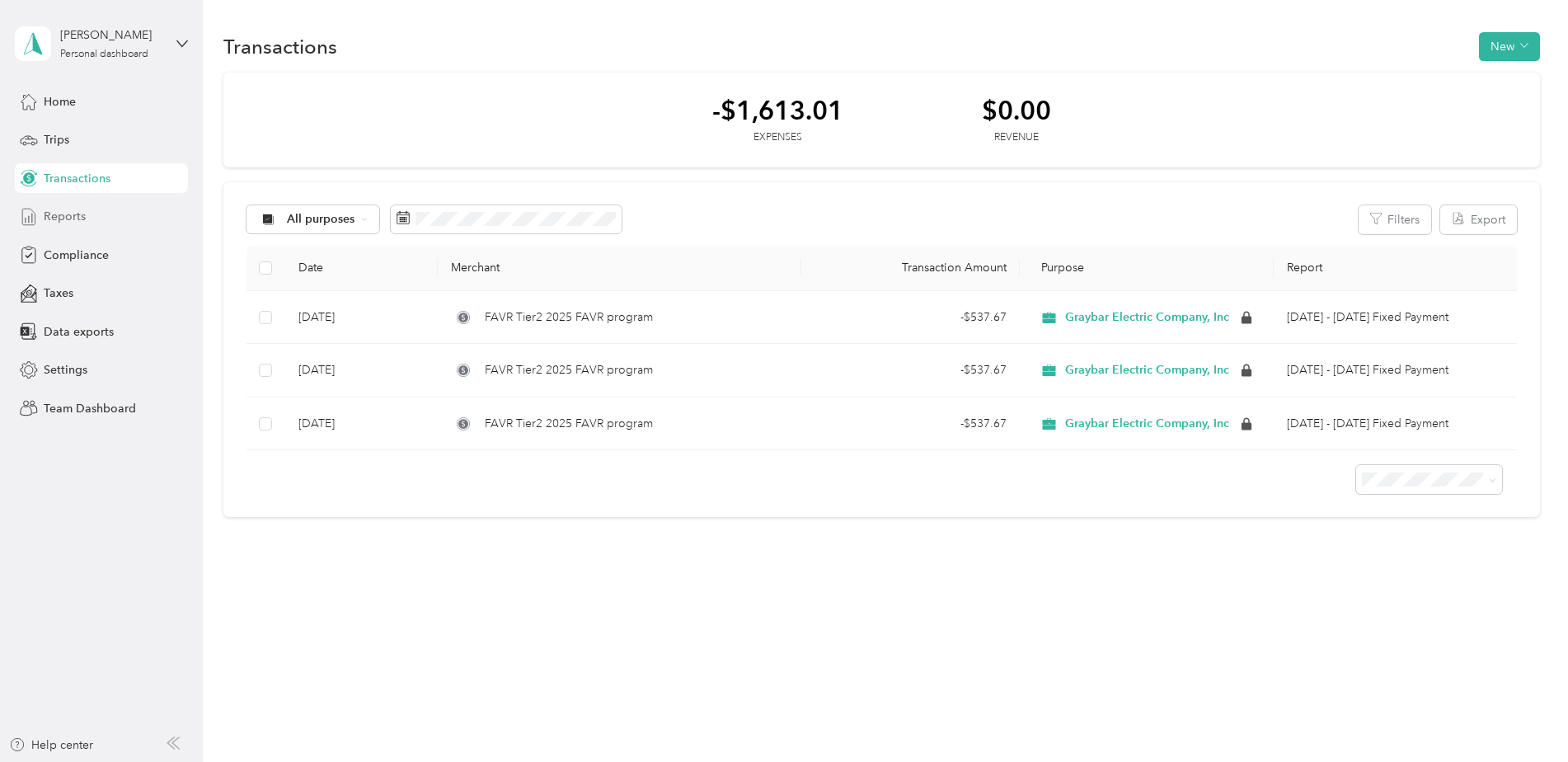
click at [75, 219] on span "Reports" at bounding box center [64, 216] width 42 height 17
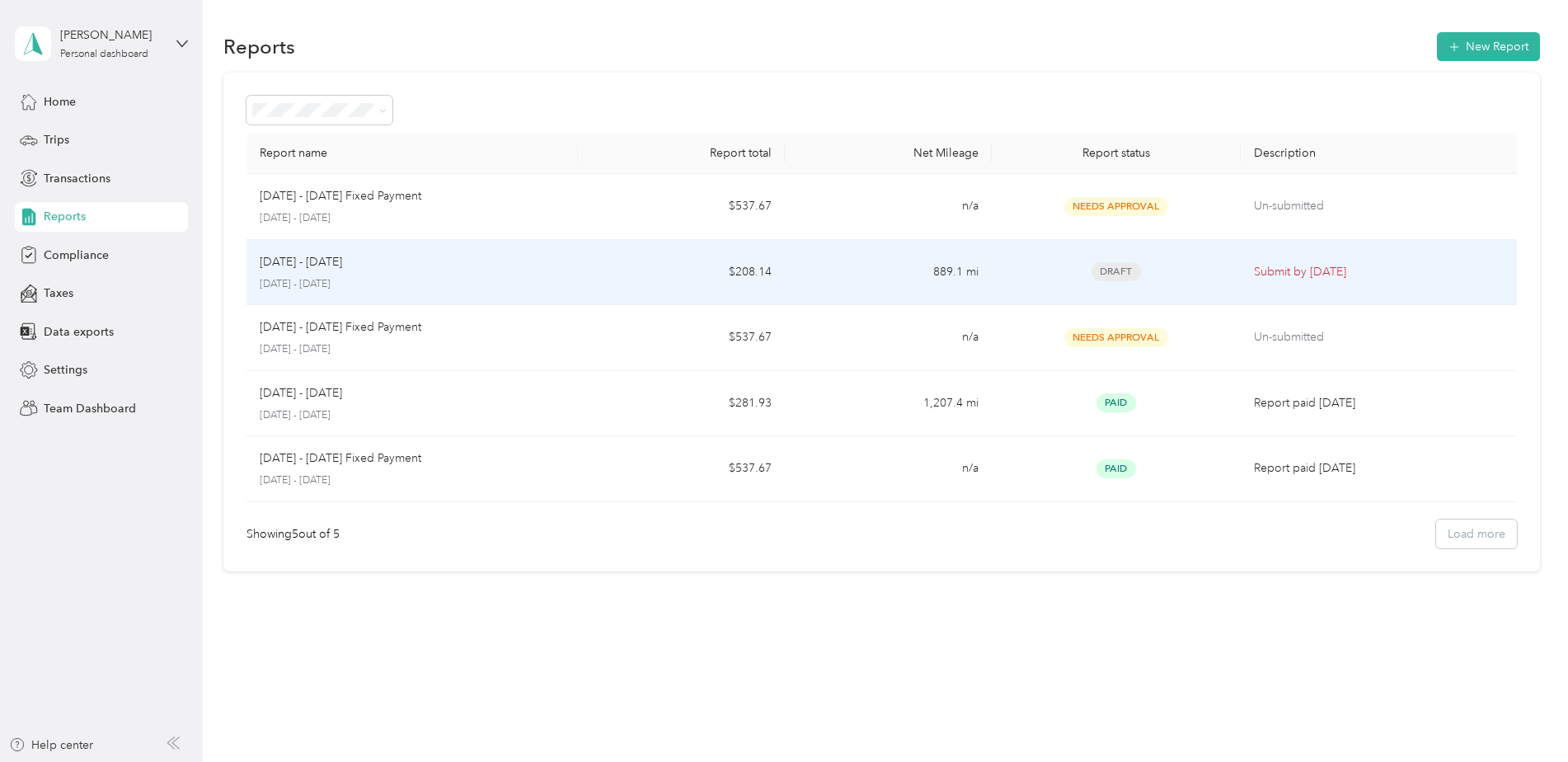
click at [303, 268] on p "[DATE] - [DATE]" at bounding box center [301, 262] width 82 height 18
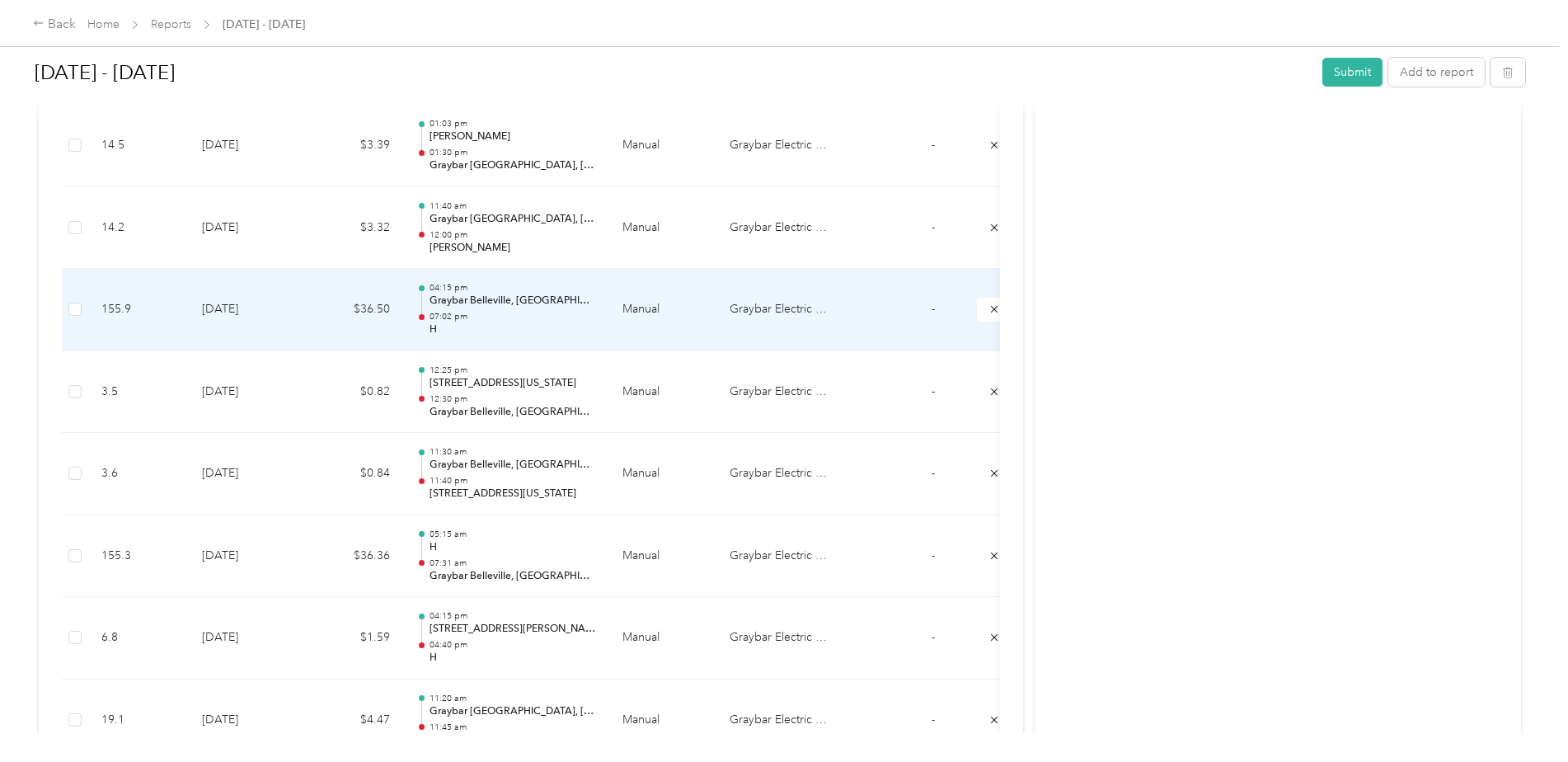
scroll to position [2308, 0]
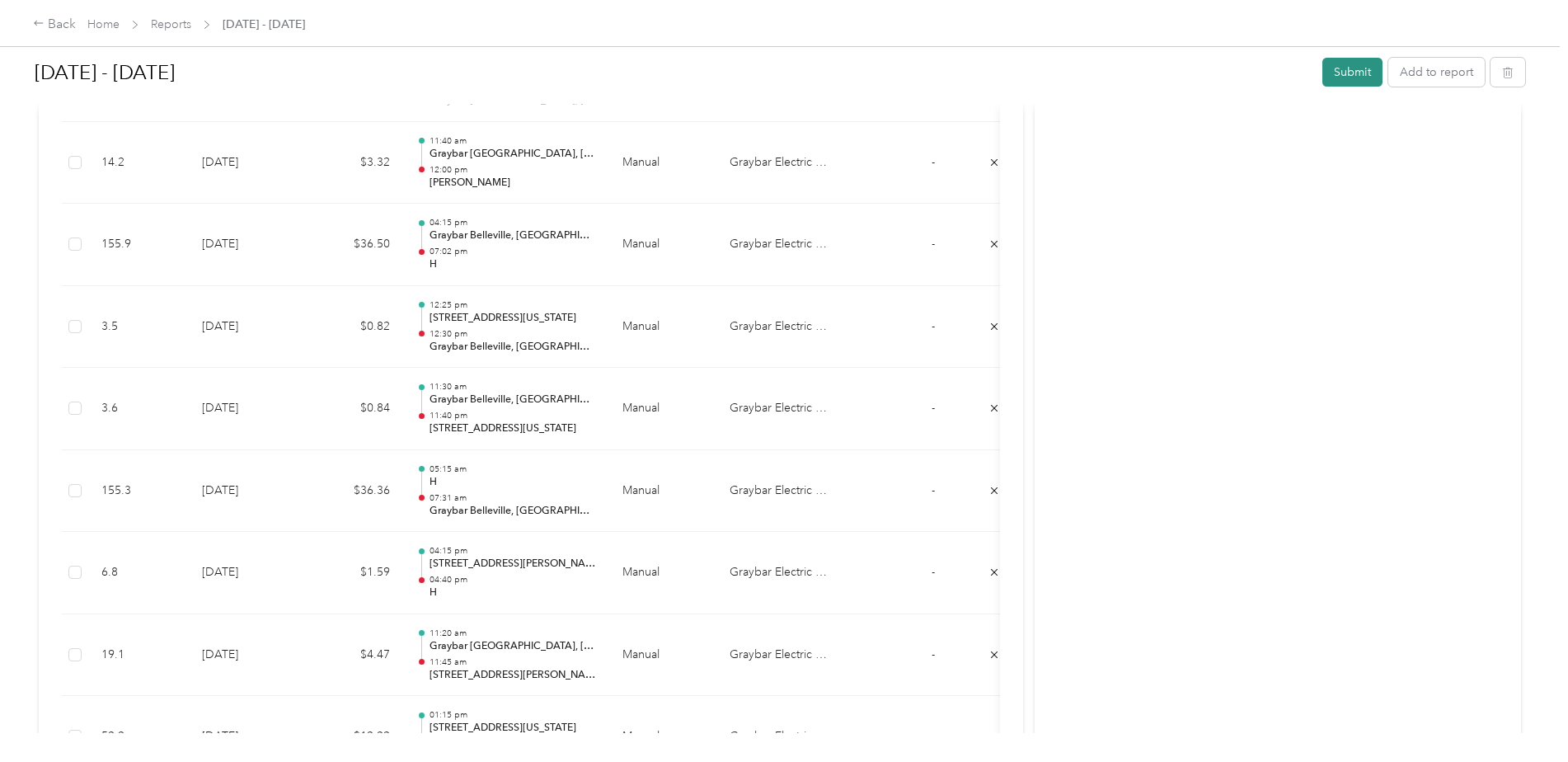
click at [1340, 71] on button "Submit" at bounding box center [1352, 72] width 60 height 29
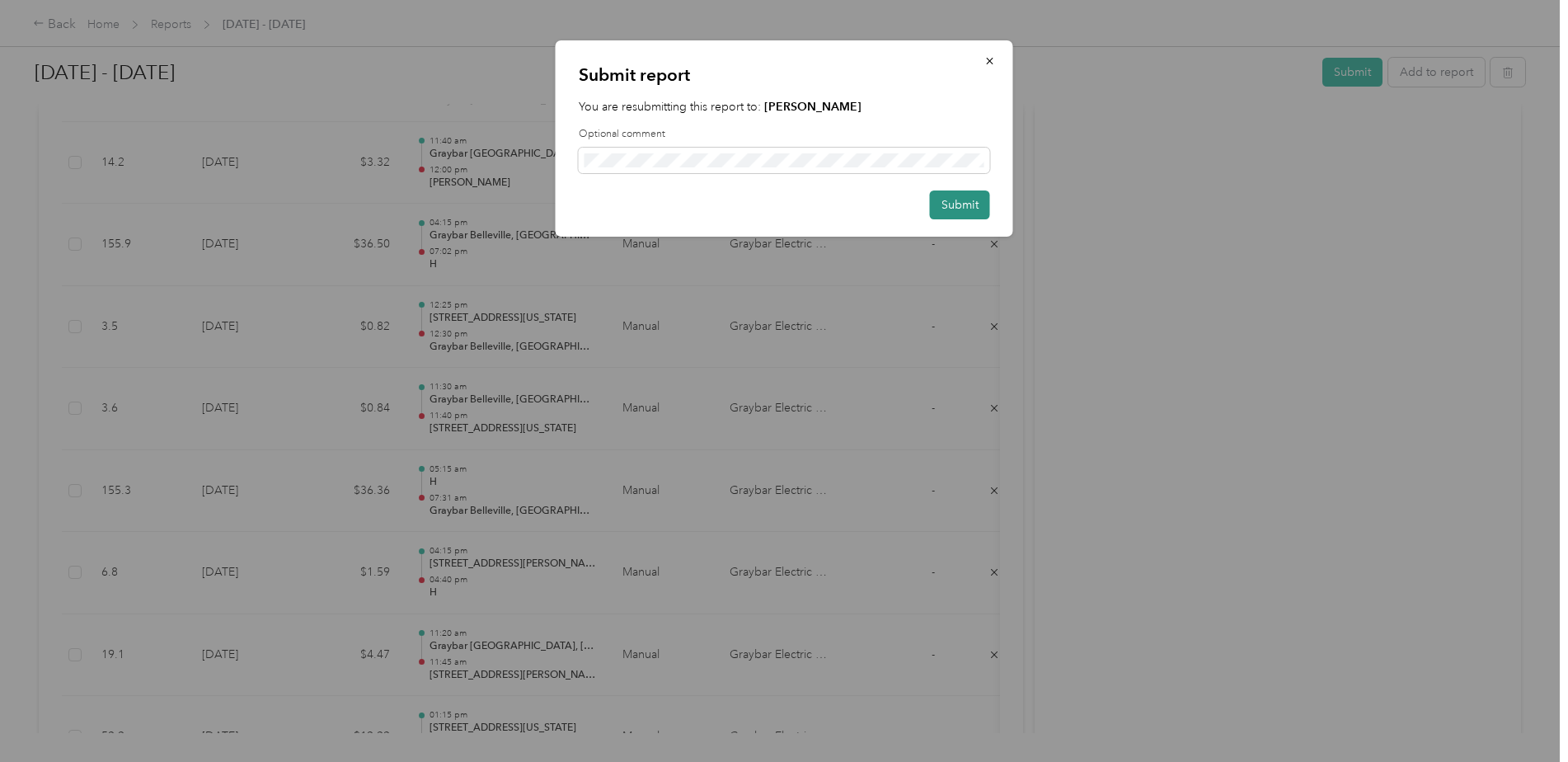
click at [954, 200] on button "Submit" at bounding box center [960, 205] width 60 height 29
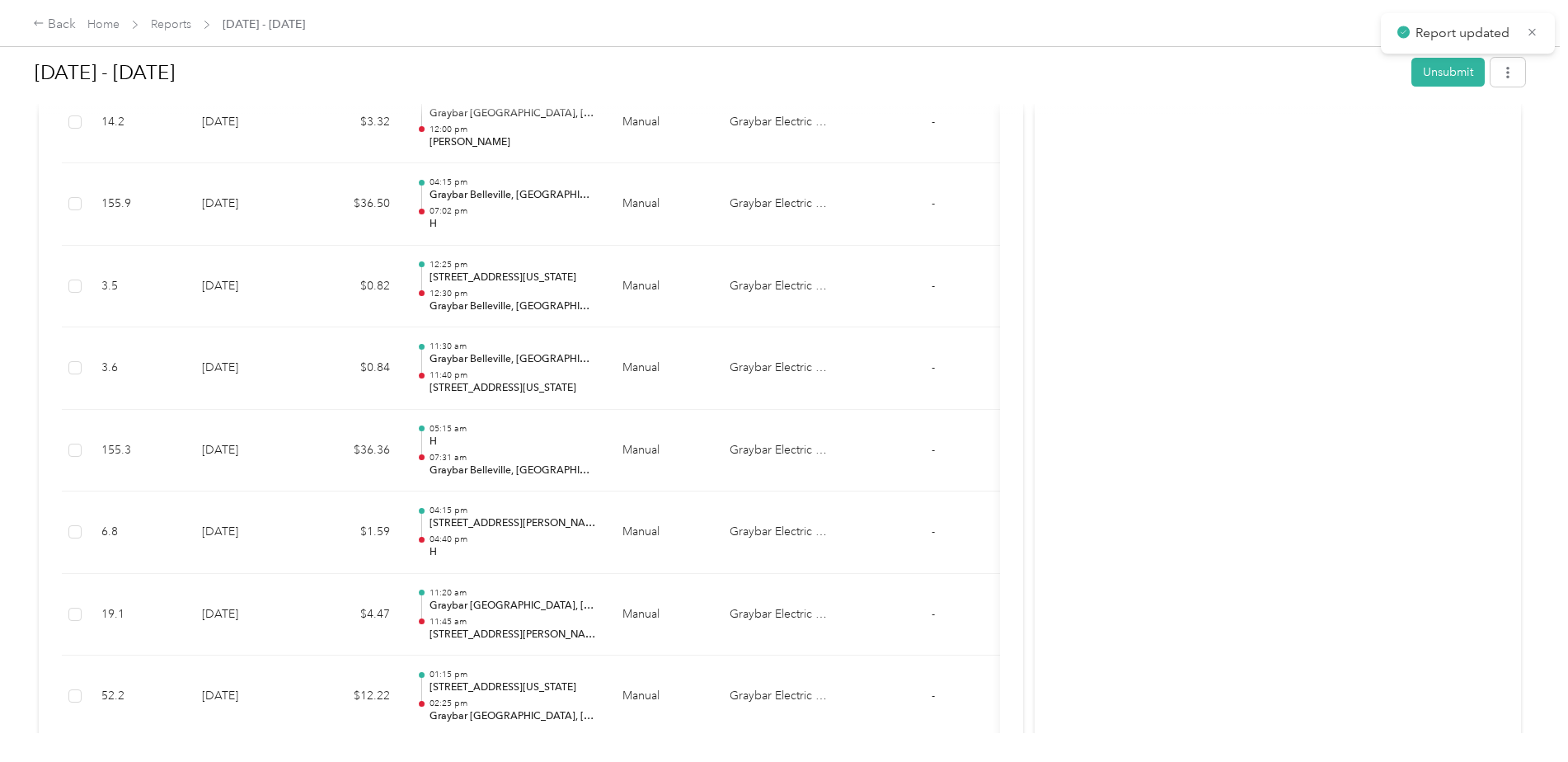
scroll to position [2268, 0]
